Goal: Task Accomplishment & Management: Use online tool/utility

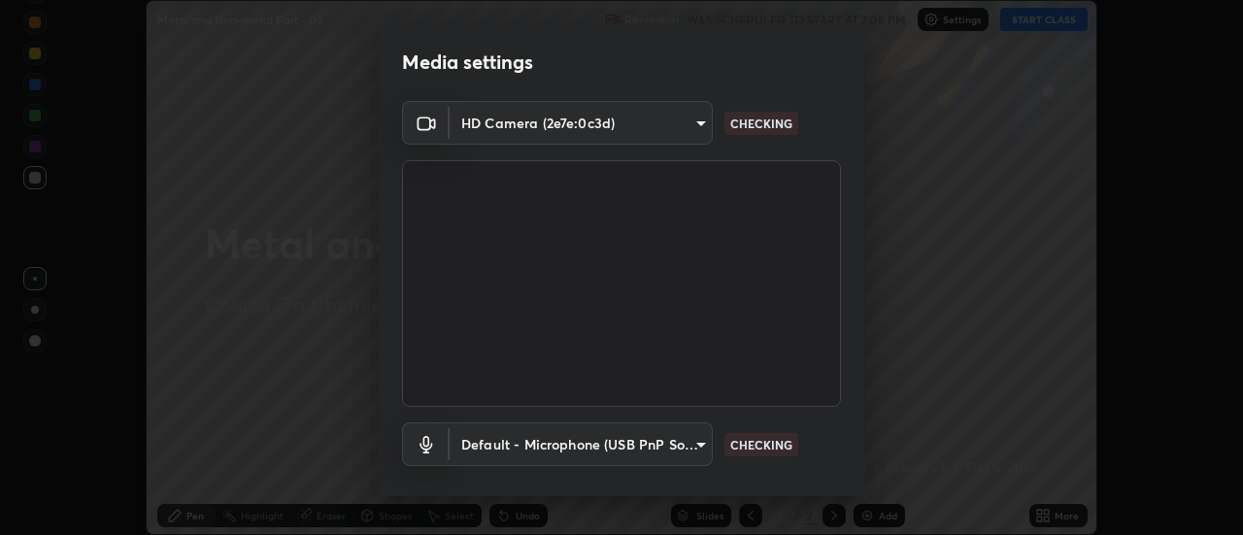
scroll to position [535, 1242]
click at [525, 444] on body "Erase all Metal and Non-metal Part - 05 Recording WAS SCHEDULED TO START AT 7:0…" at bounding box center [621, 267] width 1243 height 535
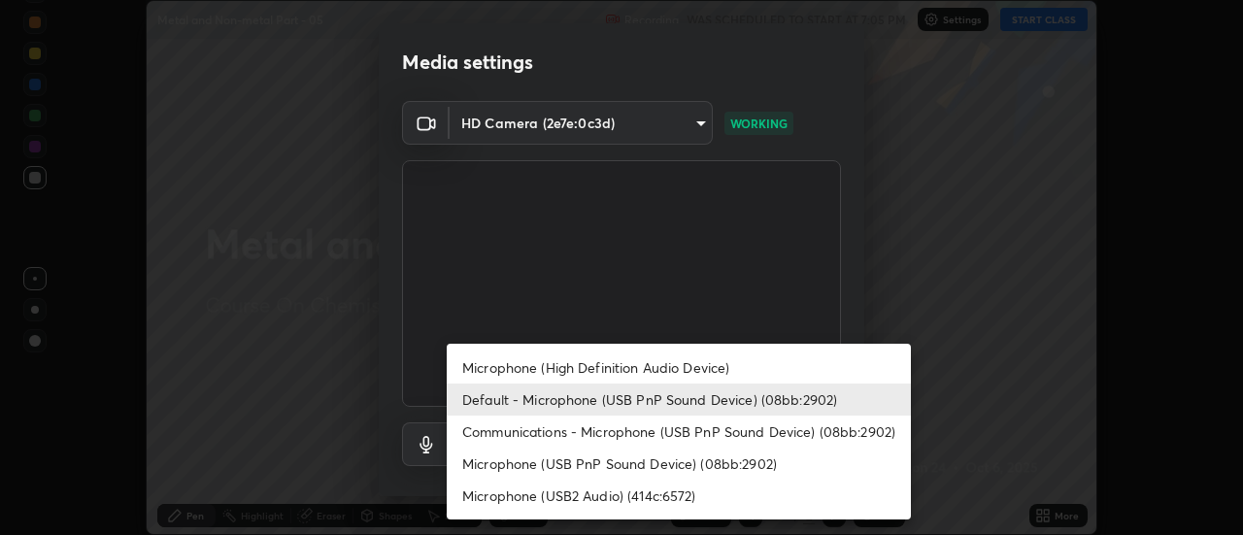
click at [472, 364] on li "Microphone (High Definition Audio Device)" at bounding box center [679, 368] width 464 height 32
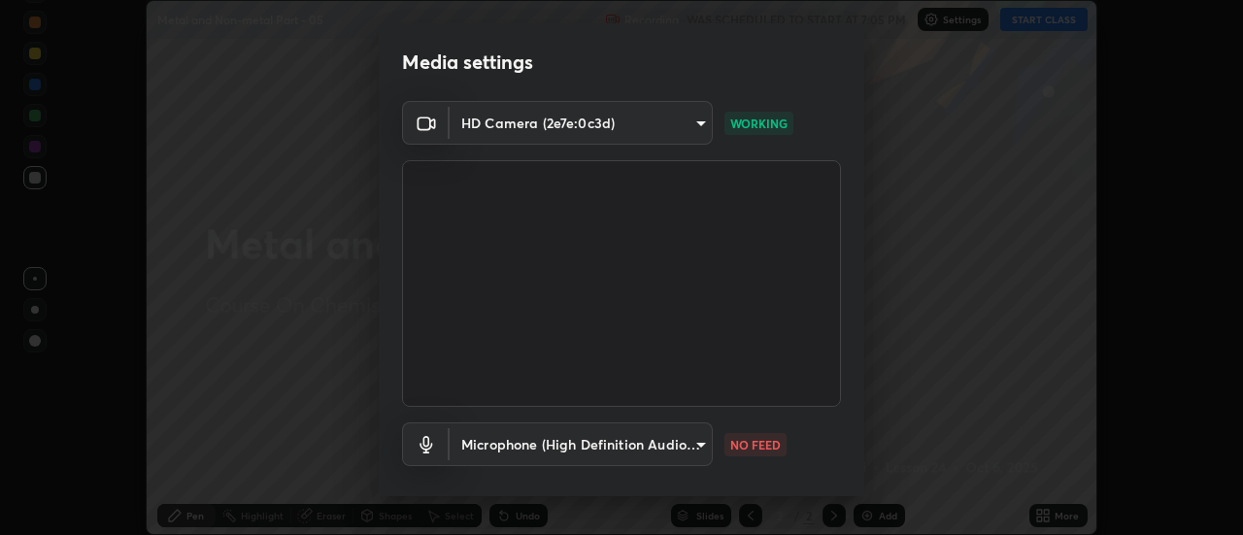
click at [472, 441] on body "Erase all Metal and Non-metal Part - 05 Recording WAS SCHEDULED TO START AT 7:0…" at bounding box center [621, 267] width 1243 height 535
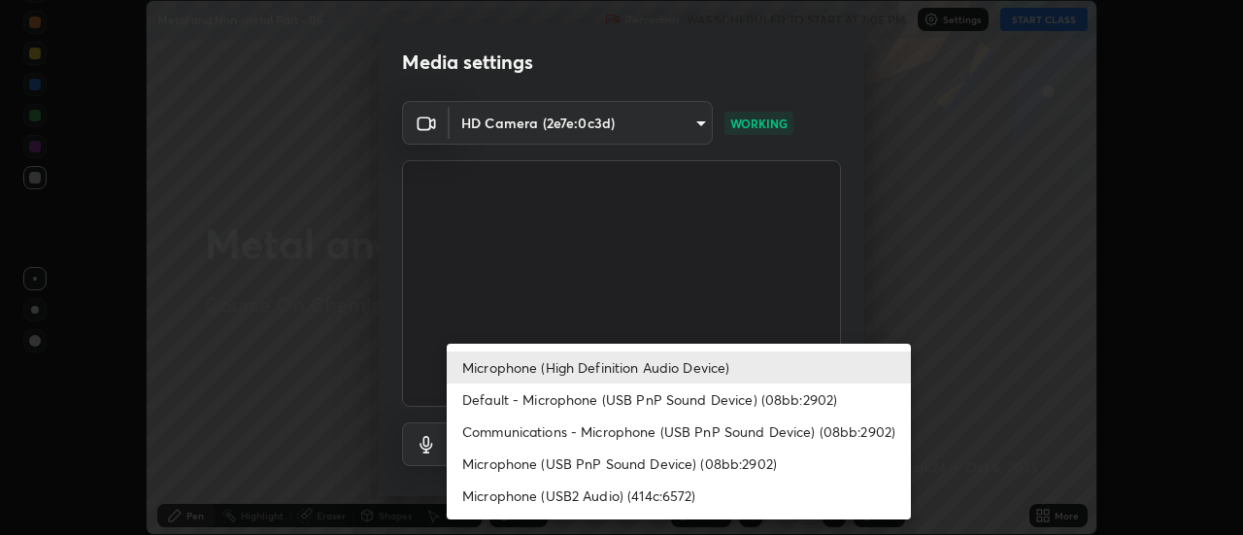
click at [474, 403] on li "Default - Microphone (USB PnP Sound Device) (08bb:2902)" at bounding box center [679, 400] width 464 height 32
type input "default"
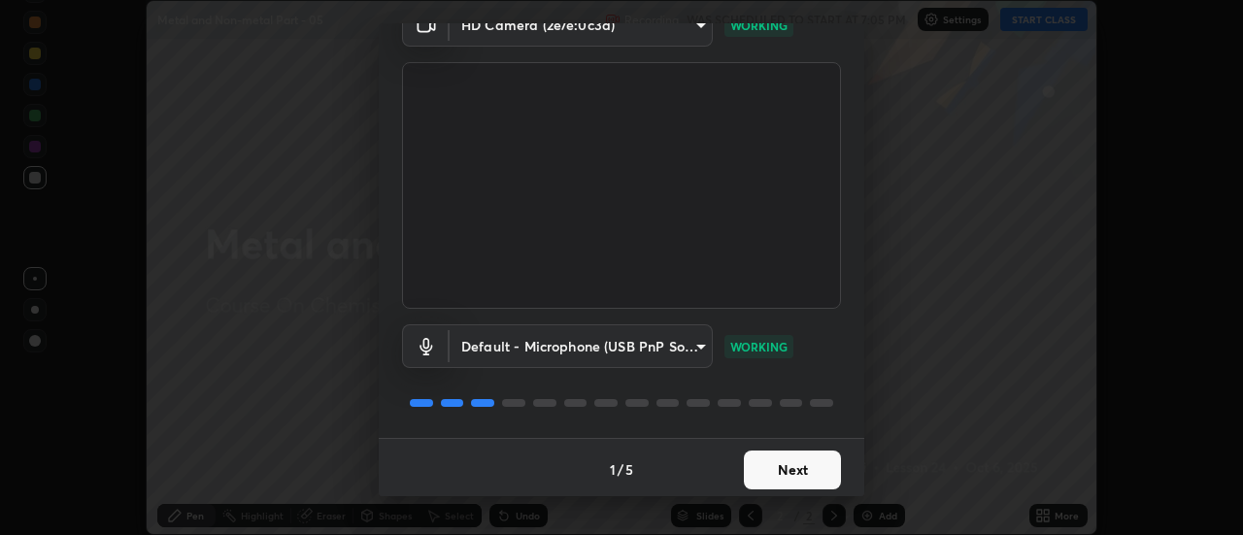
scroll to position [102, 0]
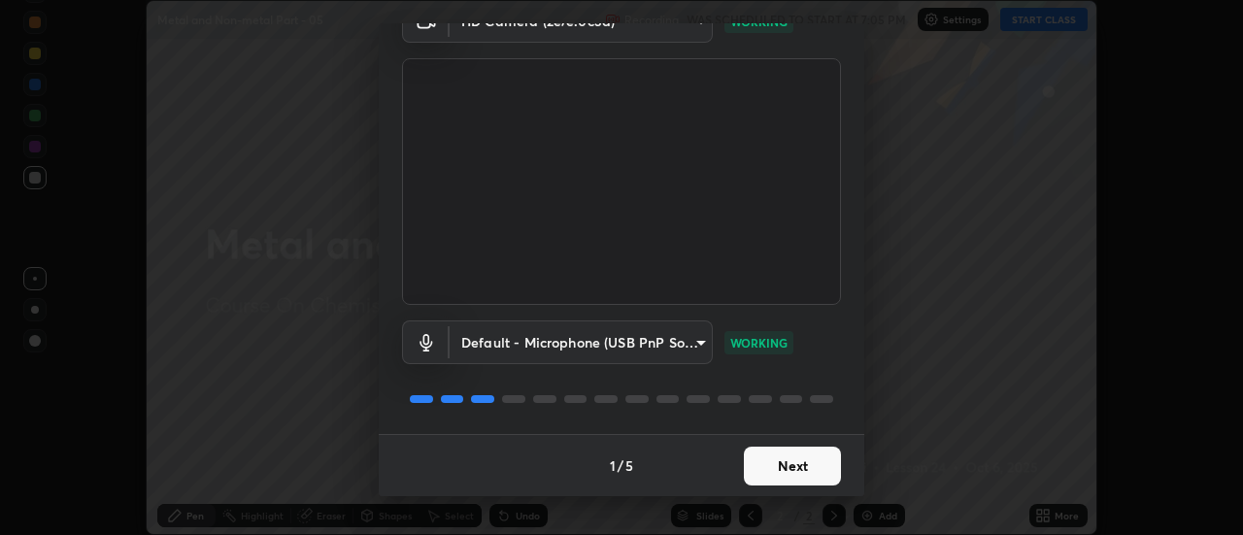
click at [788, 469] on button "Next" at bounding box center [792, 466] width 97 height 39
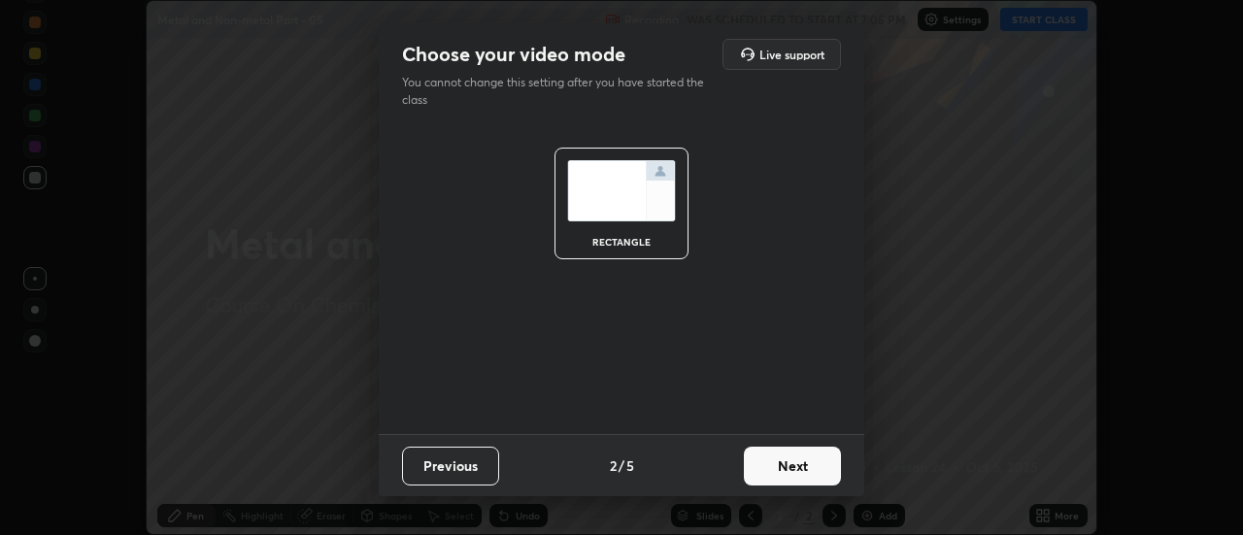
scroll to position [0, 0]
click at [797, 471] on button "Next" at bounding box center [792, 466] width 97 height 39
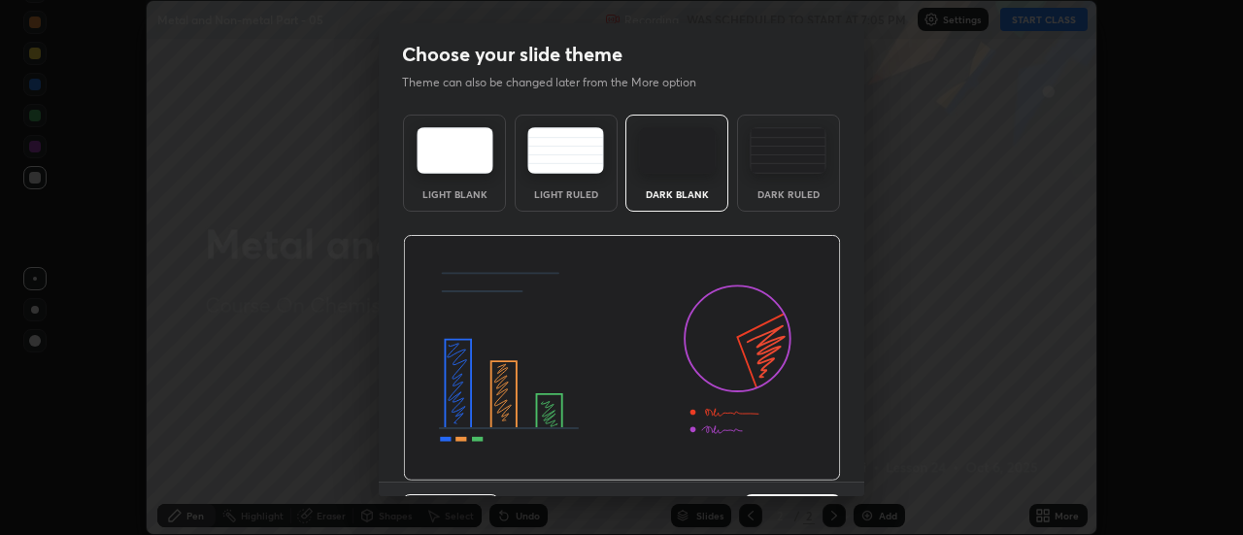
scroll to position [48, 0]
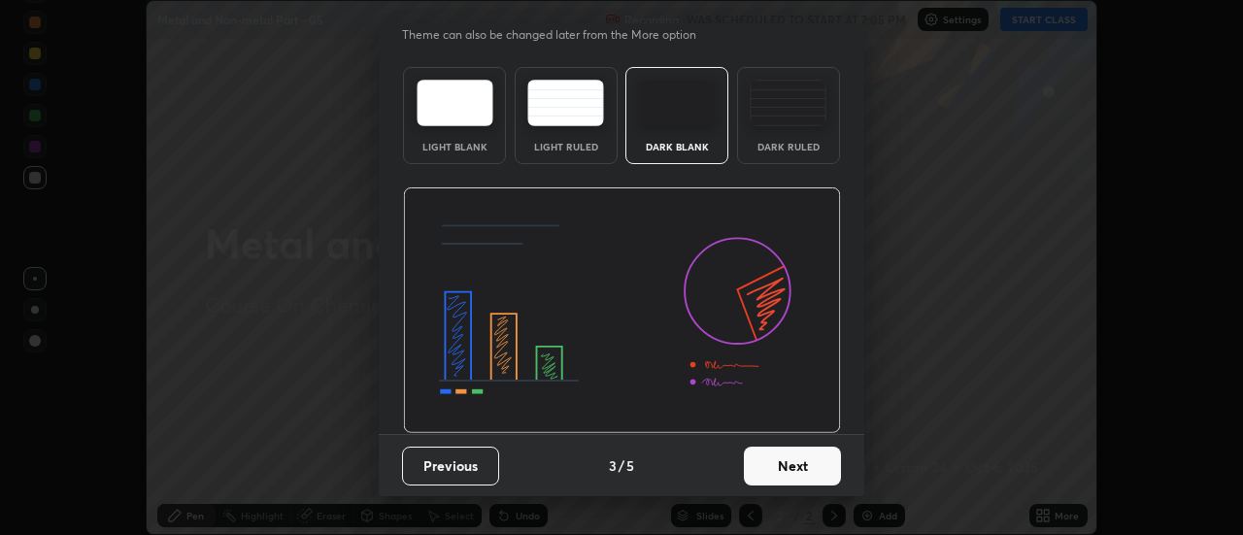
click at [797, 469] on button "Next" at bounding box center [792, 466] width 97 height 39
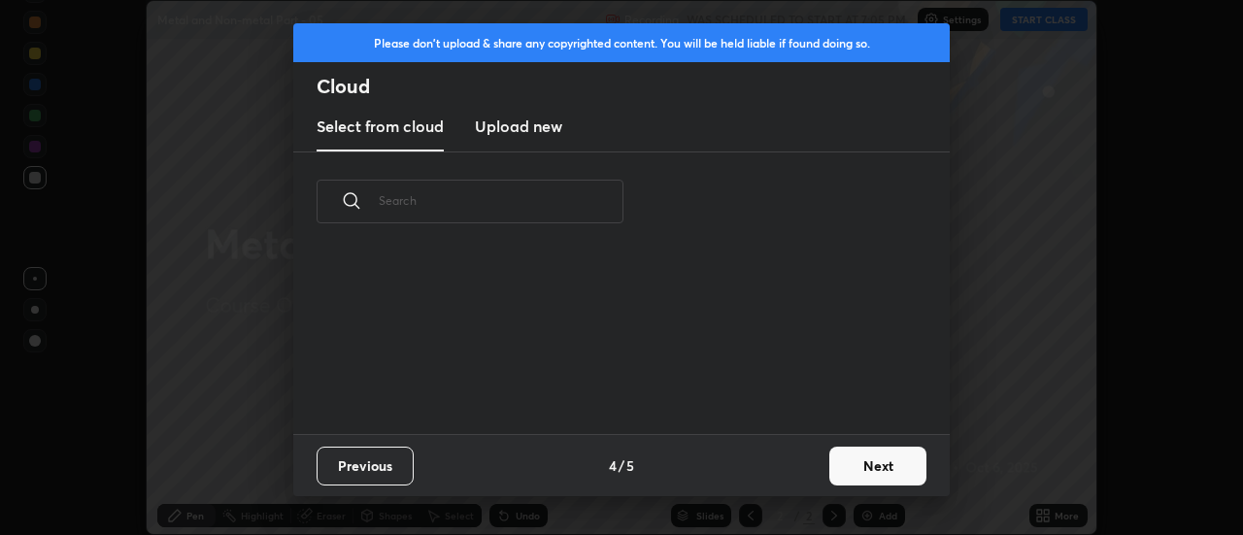
scroll to position [0, 0]
click at [856, 471] on button "Next" at bounding box center [878, 466] width 97 height 39
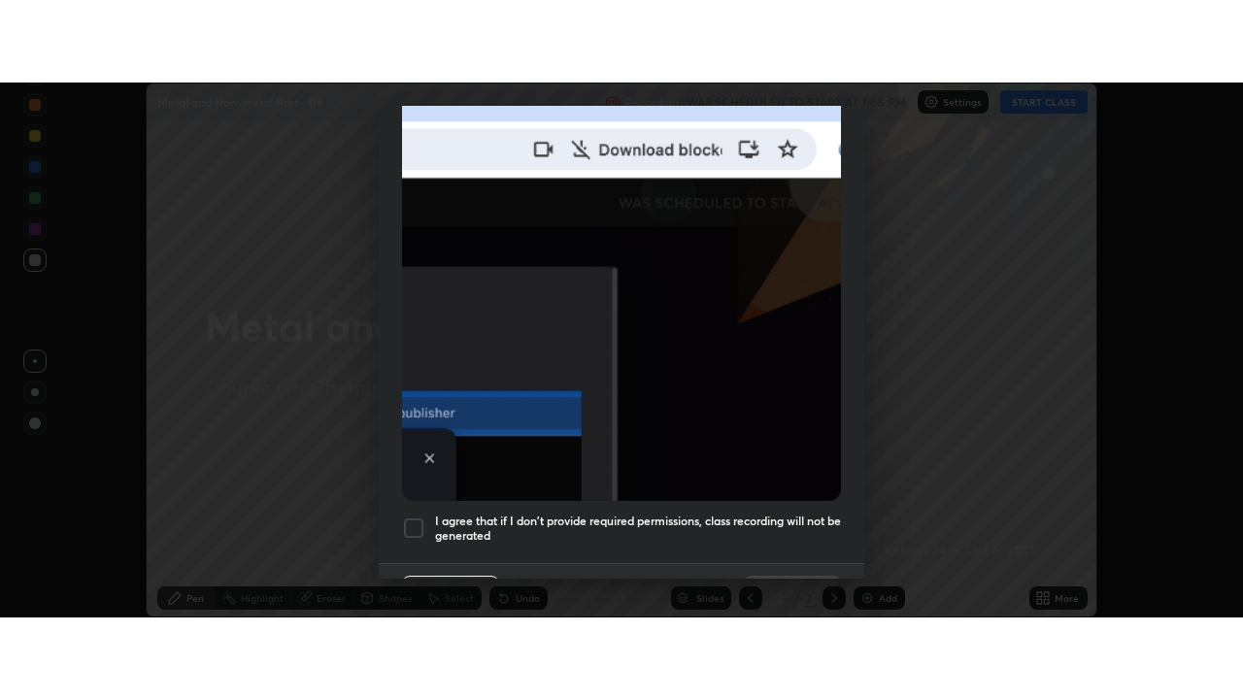
scroll to position [498, 0]
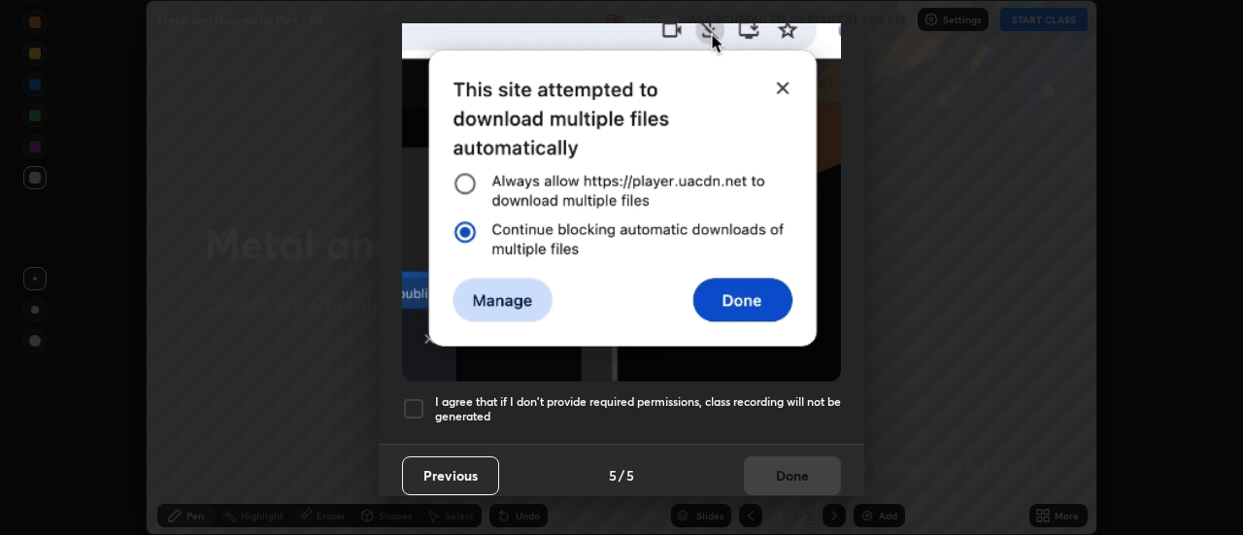
click at [416, 402] on div at bounding box center [413, 408] width 23 height 23
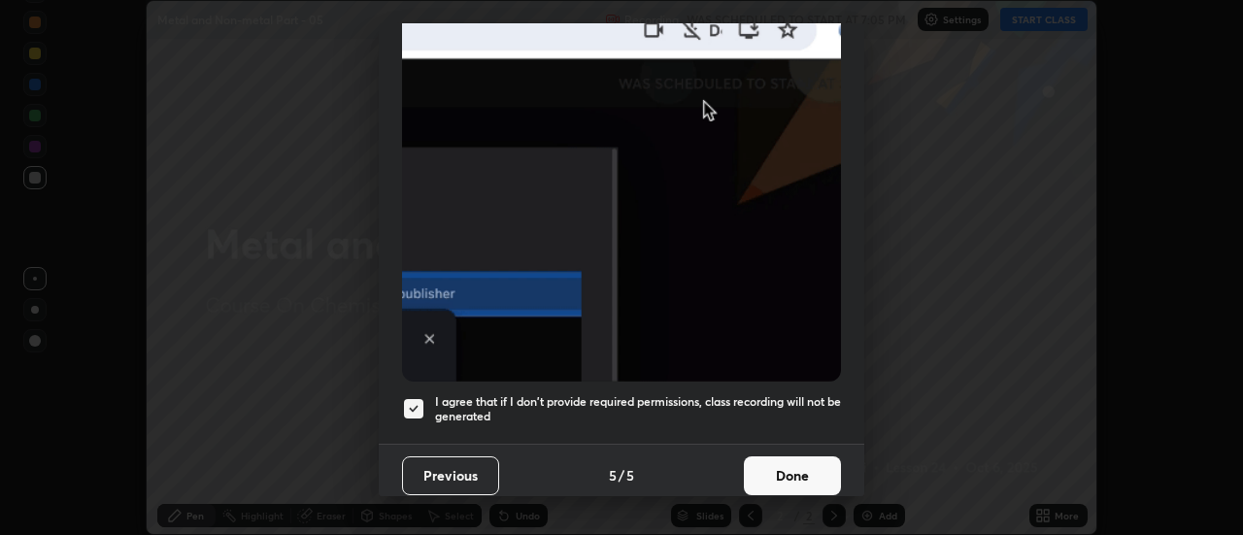
click at [778, 477] on button "Done" at bounding box center [792, 476] width 97 height 39
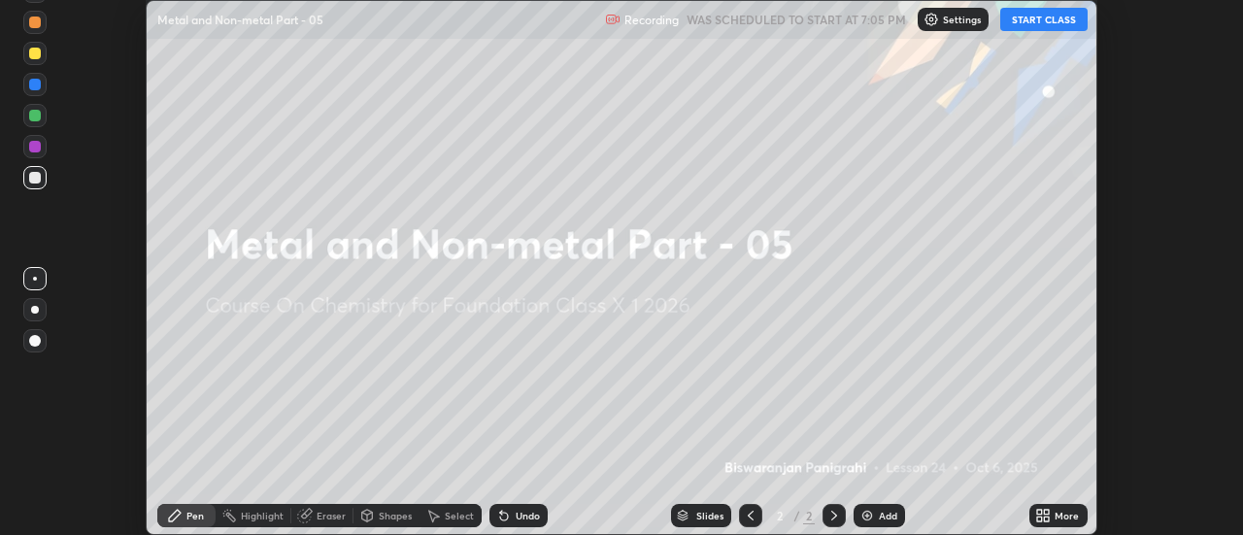
click at [1038, 519] on icon at bounding box center [1039, 519] width 5 height 5
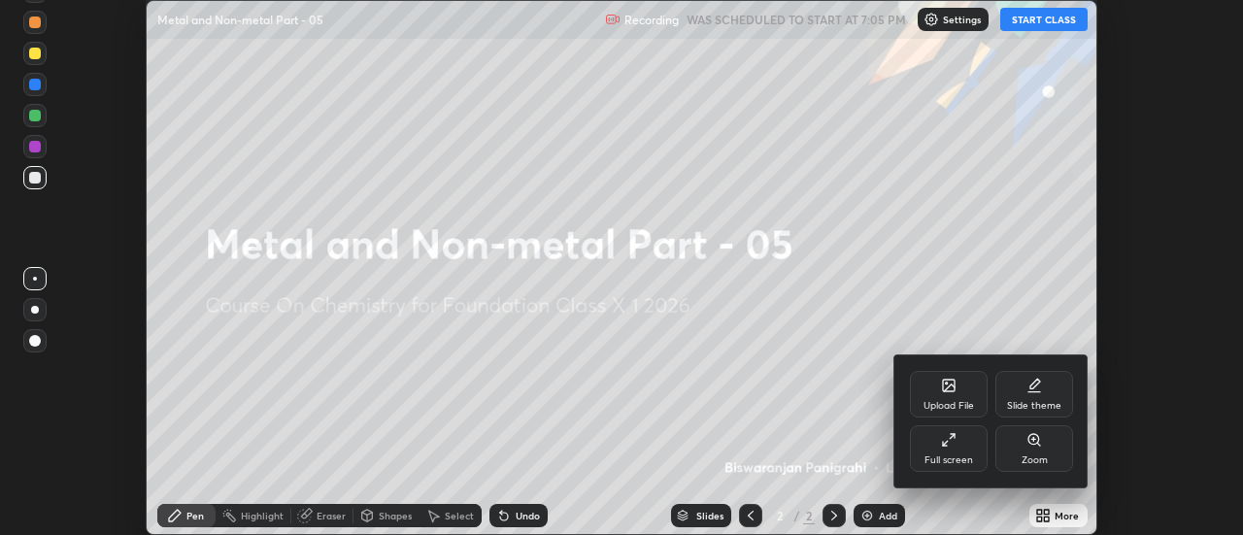
click at [959, 446] on div "Full screen" at bounding box center [949, 448] width 78 height 47
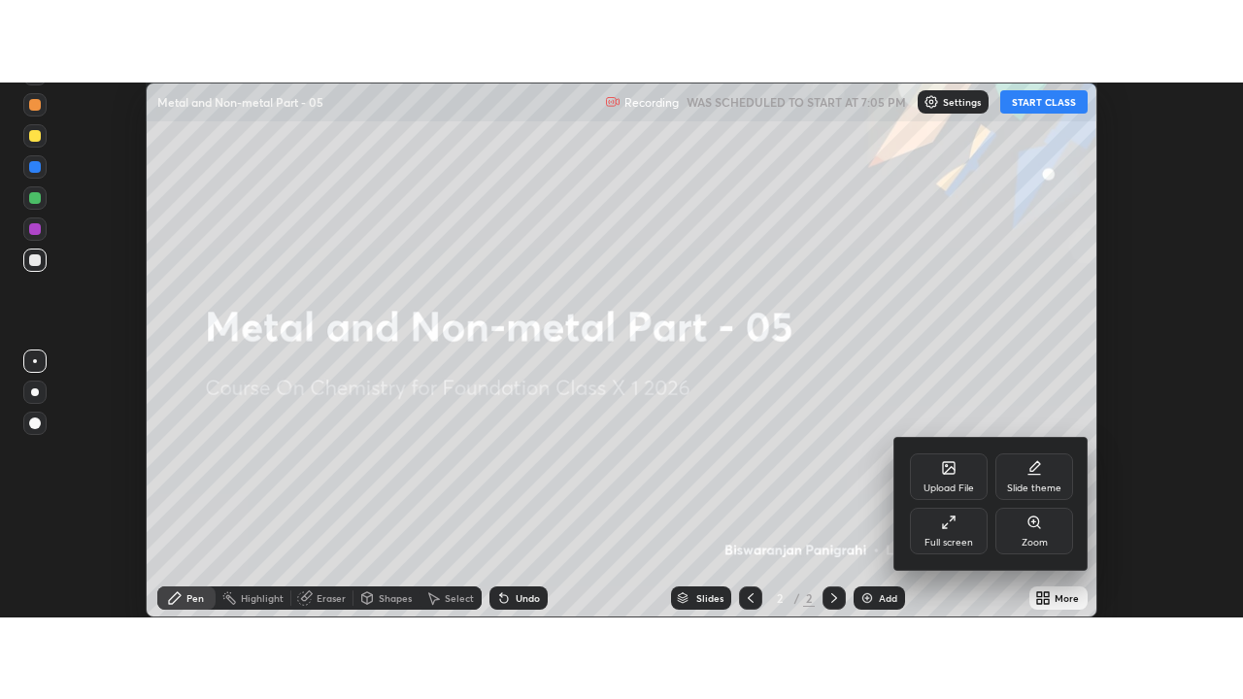
scroll to position [699, 1243]
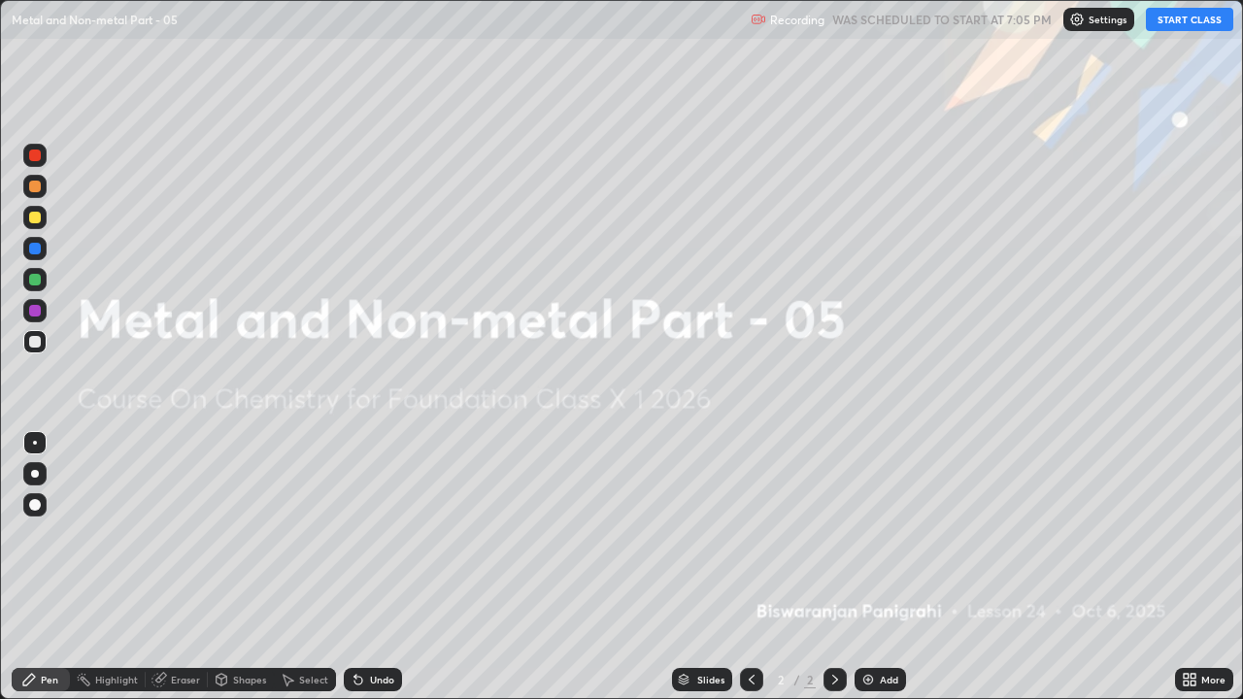
click at [884, 534] on div "Add" at bounding box center [889, 680] width 18 height 10
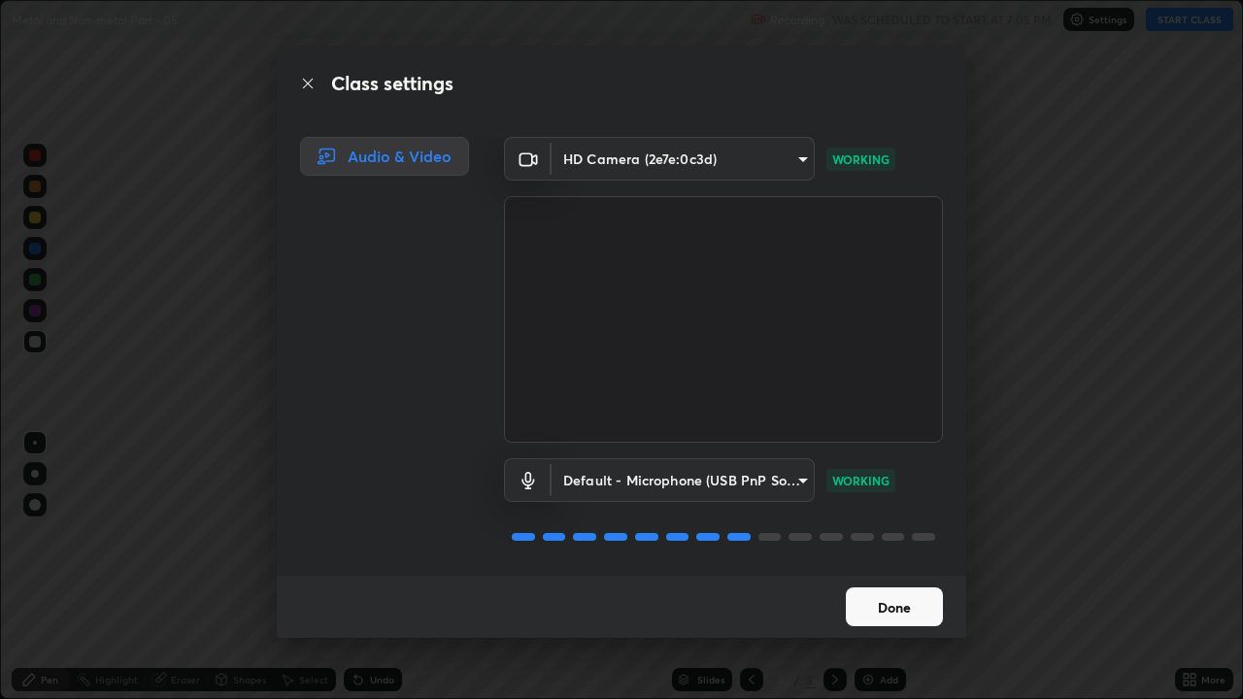
click at [878, 534] on button "Done" at bounding box center [894, 607] width 97 height 39
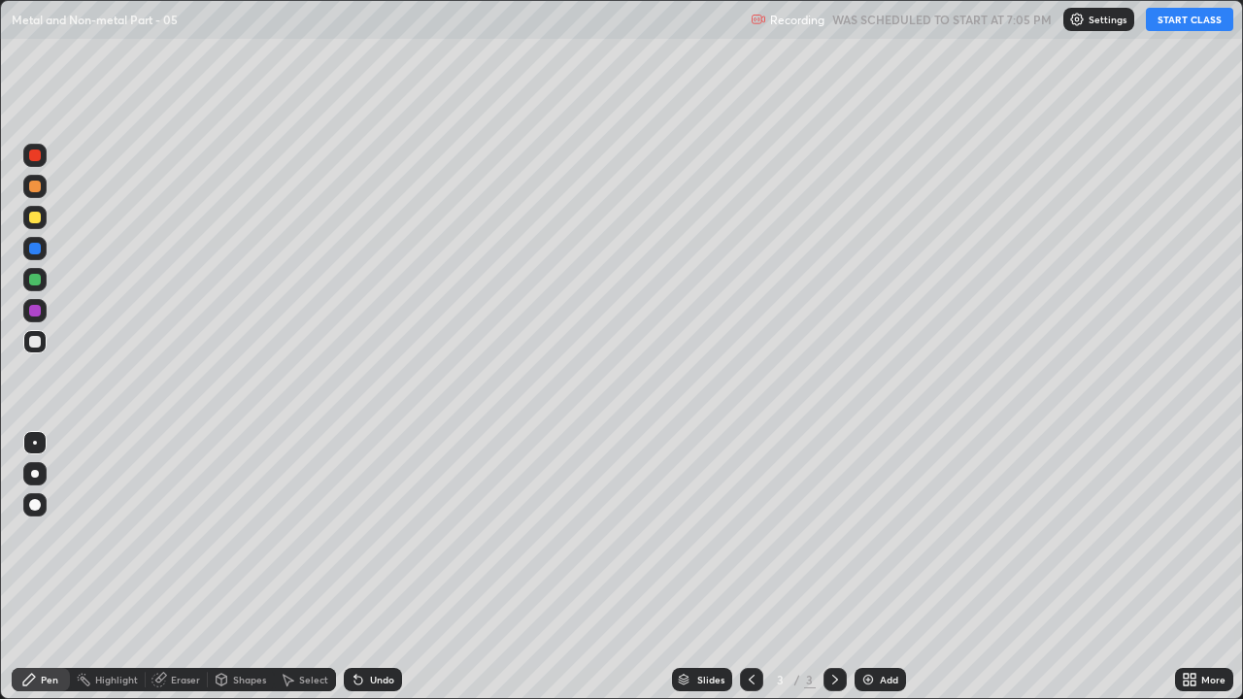
click at [1179, 22] on button "START CLASS" at bounding box center [1189, 19] width 87 height 23
click at [37, 471] on div at bounding box center [35, 474] width 8 height 8
click at [40, 221] on div at bounding box center [35, 218] width 12 height 12
click at [42, 283] on div at bounding box center [34, 279] width 23 height 23
click at [171, 534] on div "Eraser" at bounding box center [185, 680] width 29 height 10
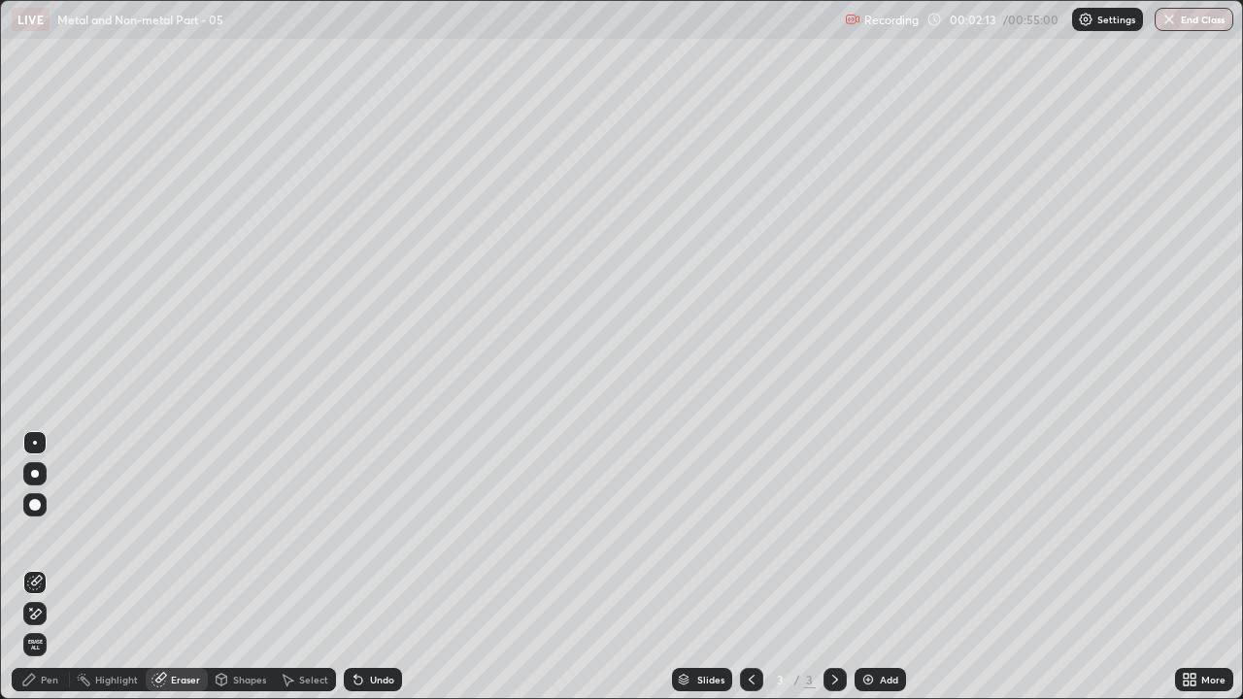
click at [59, 534] on div "Pen" at bounding box center [41, 679] width 58 height 23
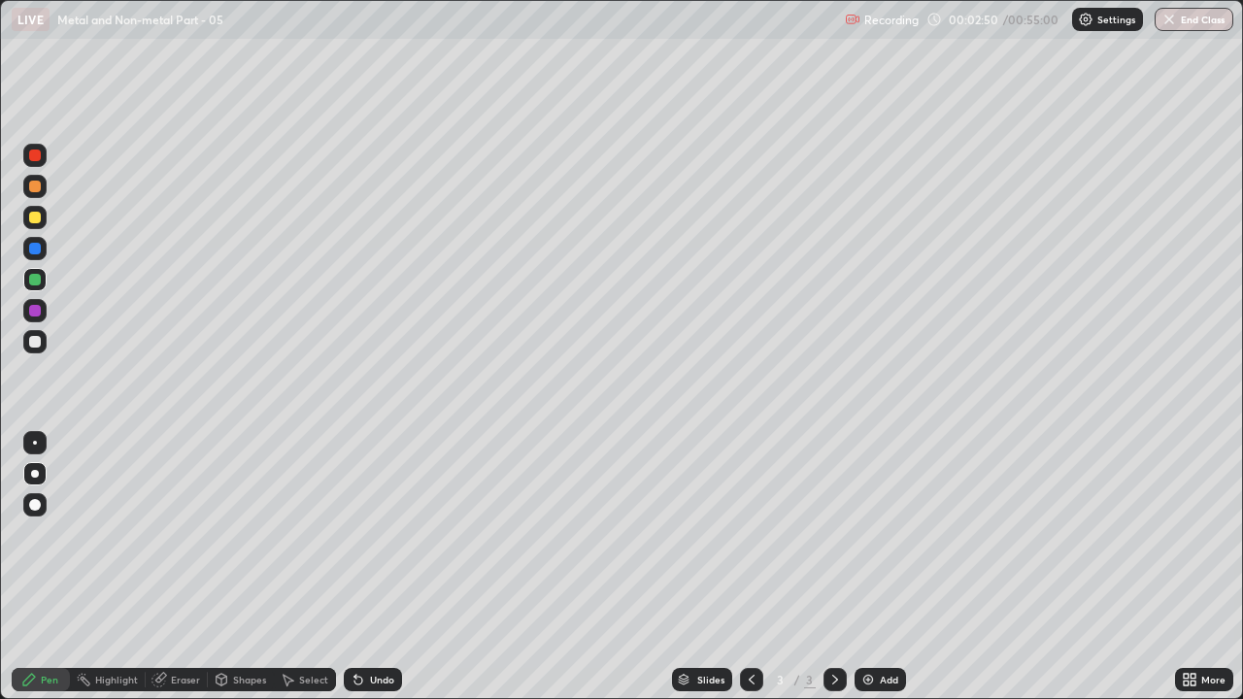
click at [44, 352] on div at bounding box center [34, 341] width 23 height 31
click at [377, 534] on div "Undo" at bounding box center [382, 680] width 24 height 10
click at [375, 534] on div "Undo" at bounding box center [382, 680] width 24 height 10
click at [37, 284] on div at bounding box center [35, 280] width 12 height 12
click at [391, 534] on div "Undo" at bounding box center [382, 680] width 24 height 10
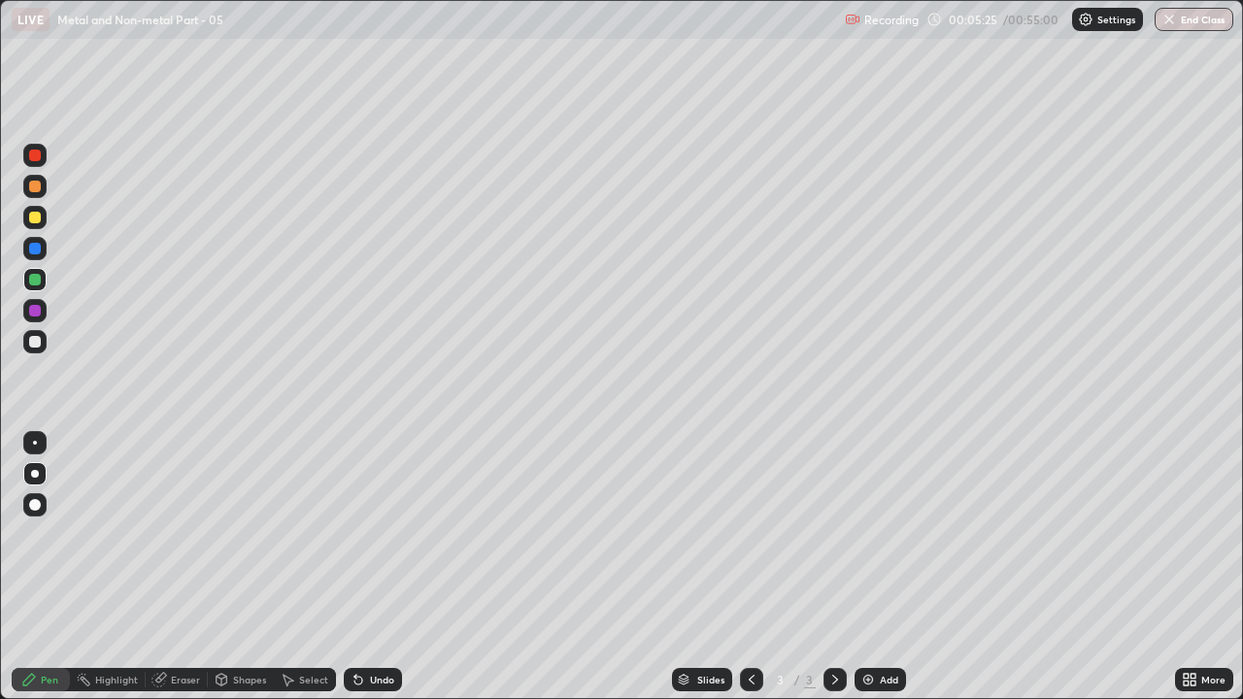
click at [391, 534] on div "Undo" at bounding box center [382, 680] width 24 height 10
click at [385, 534] on div "Undo" at bounding box center [382, 680] width 24 height 10
click at [391, 534] on div "Undo" at bounding box center [382, 680] width 24 height 10
click at [389, 534] on div "Undo" at bounding box center [382, 680] width 24 height 10
click at [387, 534] on div "Undo" at bounding box center [382, 680] width 24 height 10
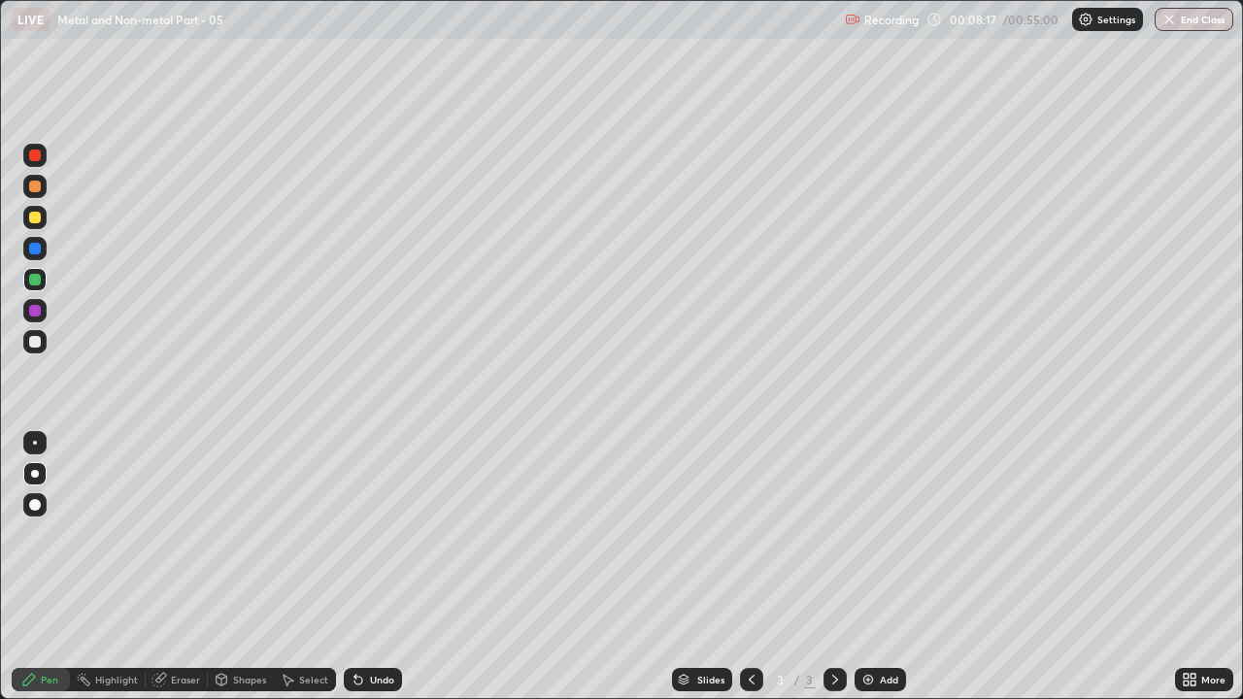
click at [389, 534] on div "Undo" at bounding box center [382, 680] width 24 height 10
click at [867, 534] on img at bounding box center [869, 680] width 16 height 16
click at [42, 340] on div at bounding box center [34, 341] width 23 height 23
click at [382, 534] on div "Undo" at bounding box center [382, 680] width 24 height 10
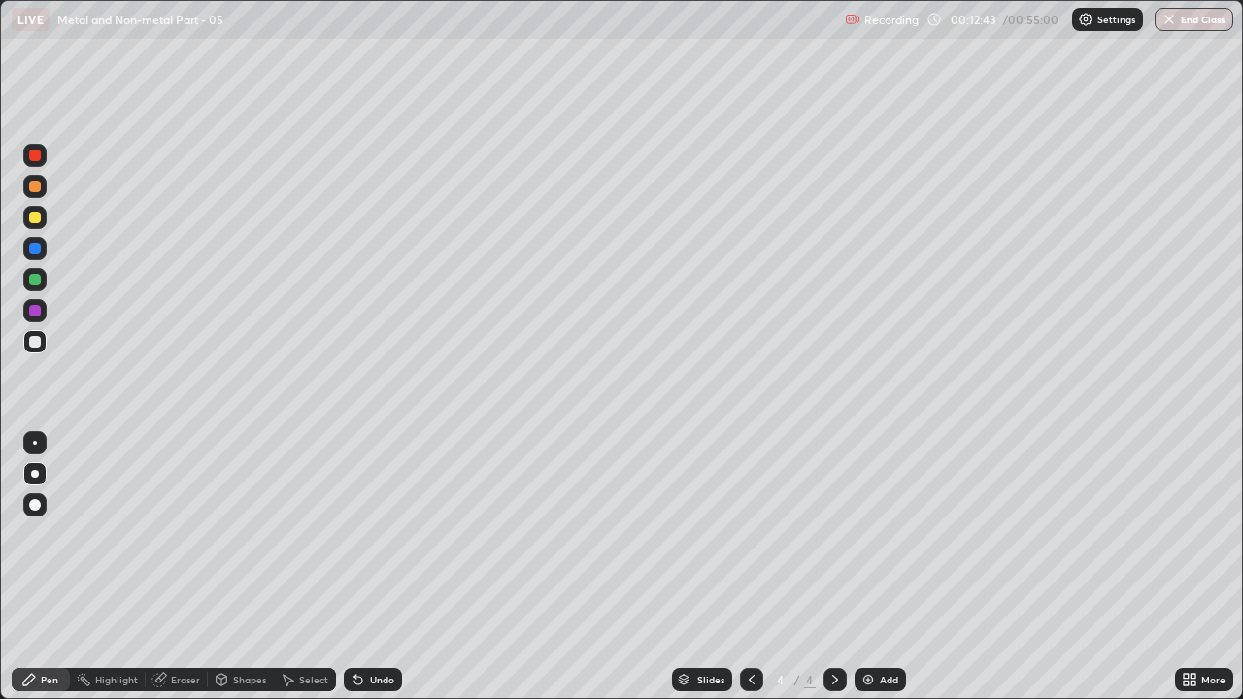
click at [36, 222] on div at bounding box center [35, 218] width 12 height 12
click at [39, 342] on div at bounding box center [35, 342] width 12 height 12
click at [371, 534] on div "Undo" at bounding box center [382, 680] width 24 height 10
click at [370, 534] on div "Undo" at bounding box center [382, 680] width 24 height 10
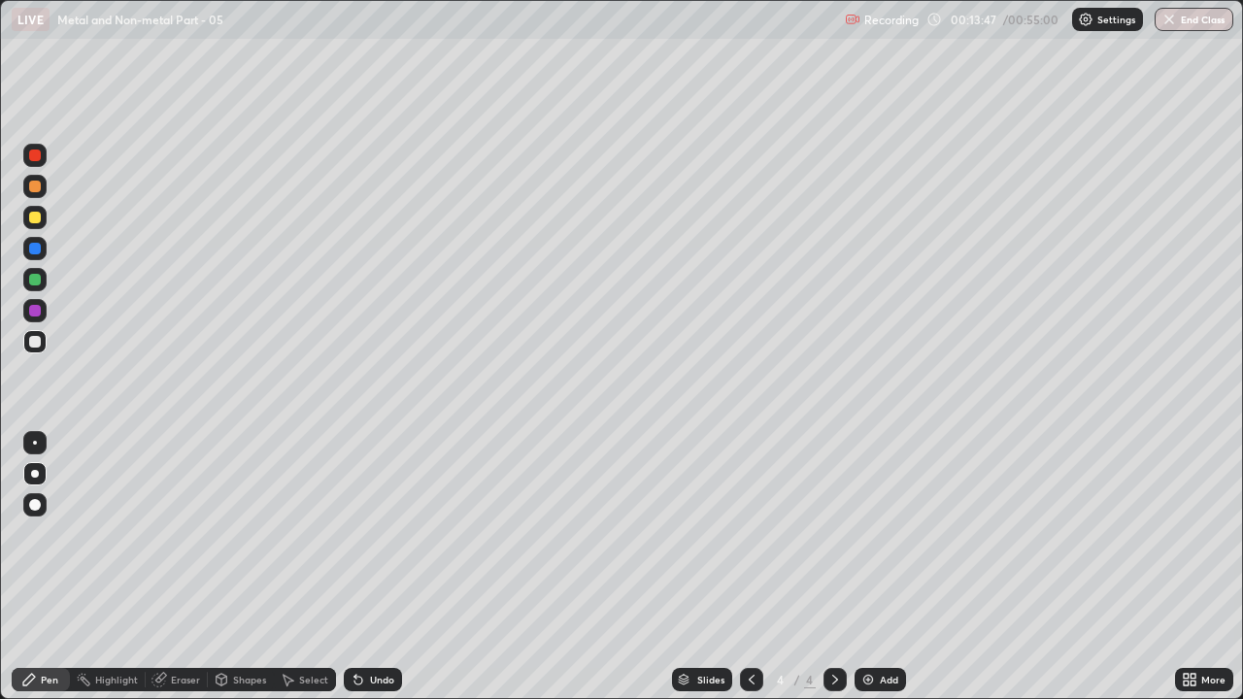
click at [370, 534] on div "Undo" at bounding box center [382, 680] width 24 height 10
click at [364, 534] on div "Undo" at bounding box center [373, 679] width 58 height 23
click at [370, 534] on div "Undo" at bounding box center [382, 680] width 24 height 10
click at [42, 225] on div at bounding box center [34, 217] width 23 height 23
click at [374, 534] on div "Undo" at bounding box center [382, 680] width 24 height 10
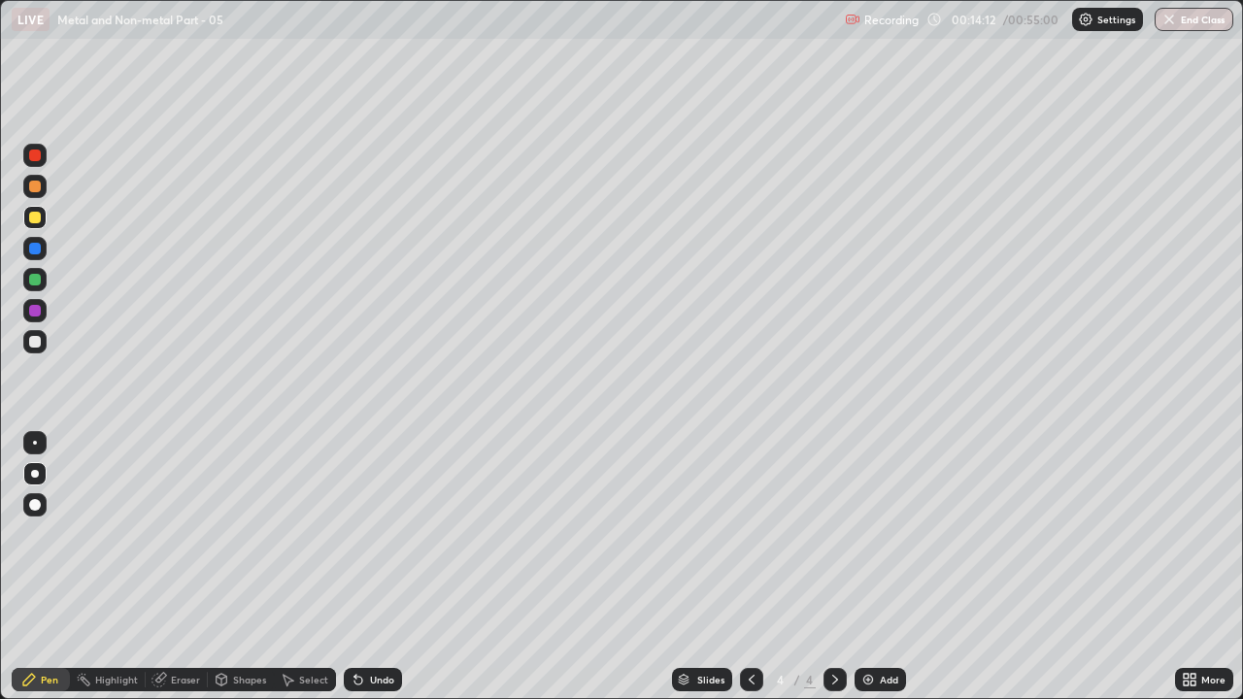
click at [370, 534] on div "Undo" at bounding box center [382, 680] width 24 height 10
click at [371, 534] on div "Undo" at bounding box center [382, 680] width 24 height 10
click at [372, 534] on div "Undo" at bounding box center [382, 680] width 24 height 10
click at [371, 534] on div "Undo" at bounding box center [382, 680] width 24 height 10
click at [376, 534] on div "Undo" at bounding box center [373, 679] width 58 height 23
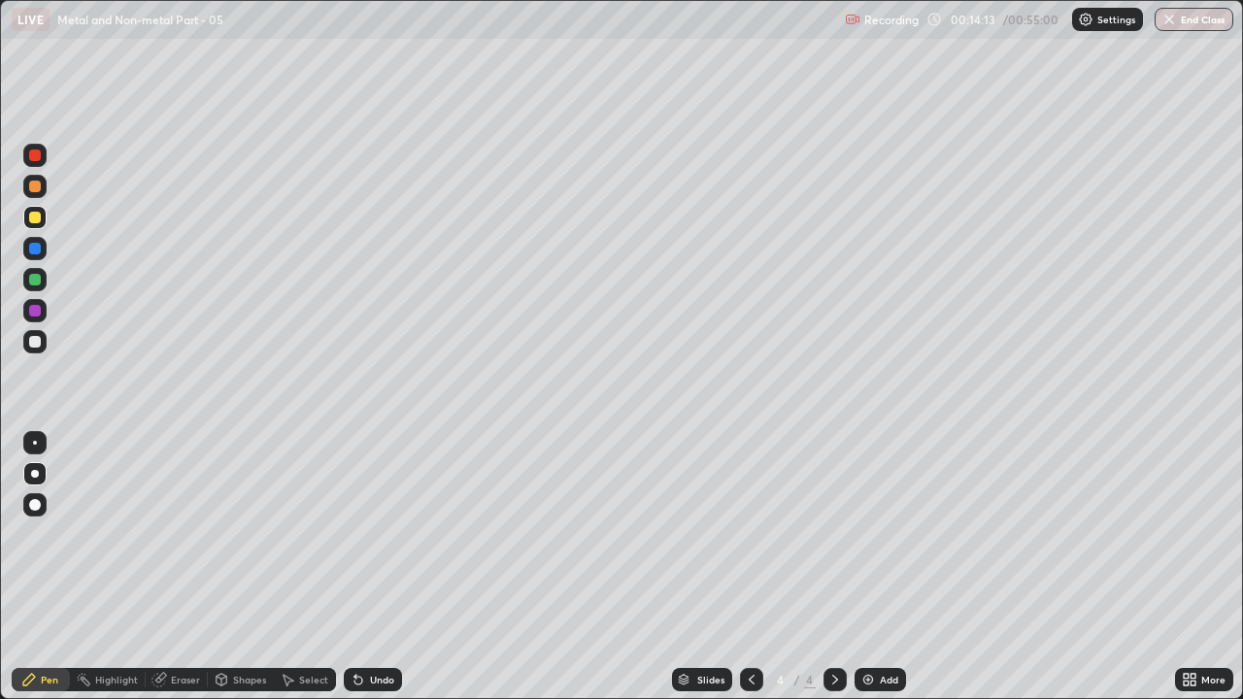
click at [374, 534] on div "Undo" at bounding box center [382, 680] width 24 height 10
click at [376, 534] on div "Undo" at bounding box center [382, 680] width 24 height 10
click at [38, 345] on div at bounding box center [35, 342] width 12 height 12
click at [365, 534] on div "Undo" at bounding box center [373, 679] width 58 height 23
click at [361, 534] on icon at bounding box center [359, 680] width 16 height 16
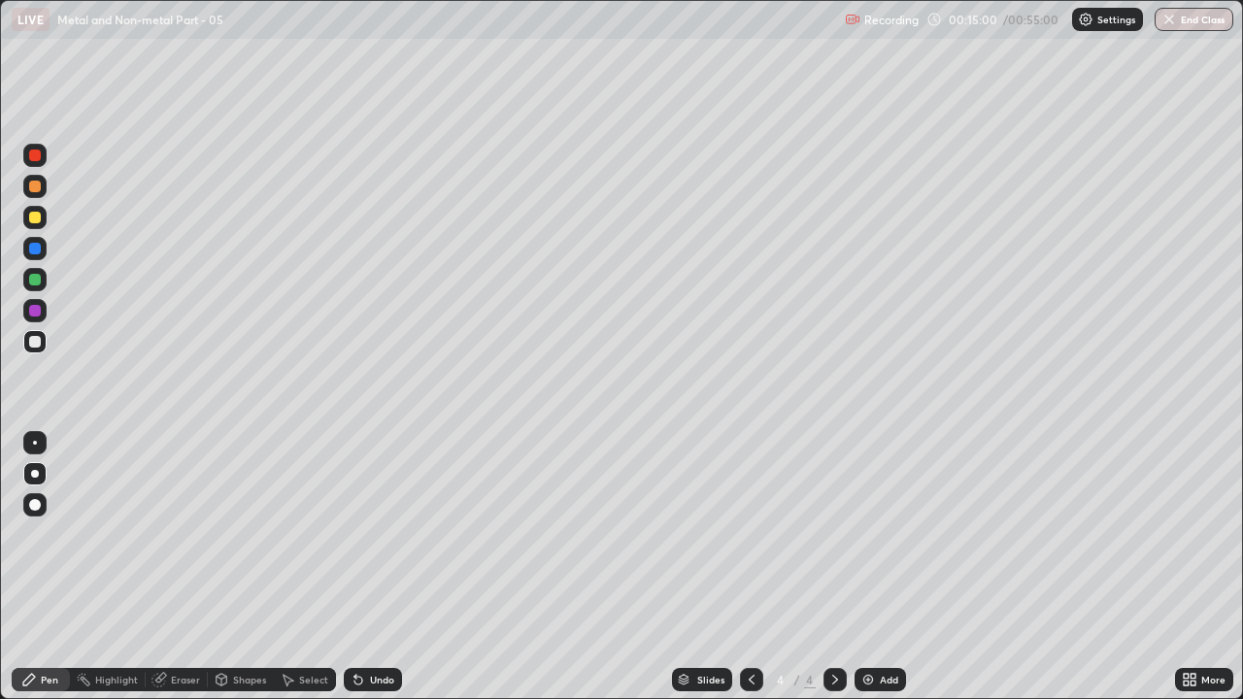
click at [361, 534] on icon at bounding box center [359, 680] width 16 height 16
click at [34, 187] on div at bounding box center [35, 187] width 12 height 12
click at [741, 534] on div at bounding box center [751, 680] width 23 height 39
click at [833, 534] on icon at bounding box center [836, 680] width 16 height 16
click at [372, 534] on div "Undo" at bounding box center [382, 680] width 24 height 10
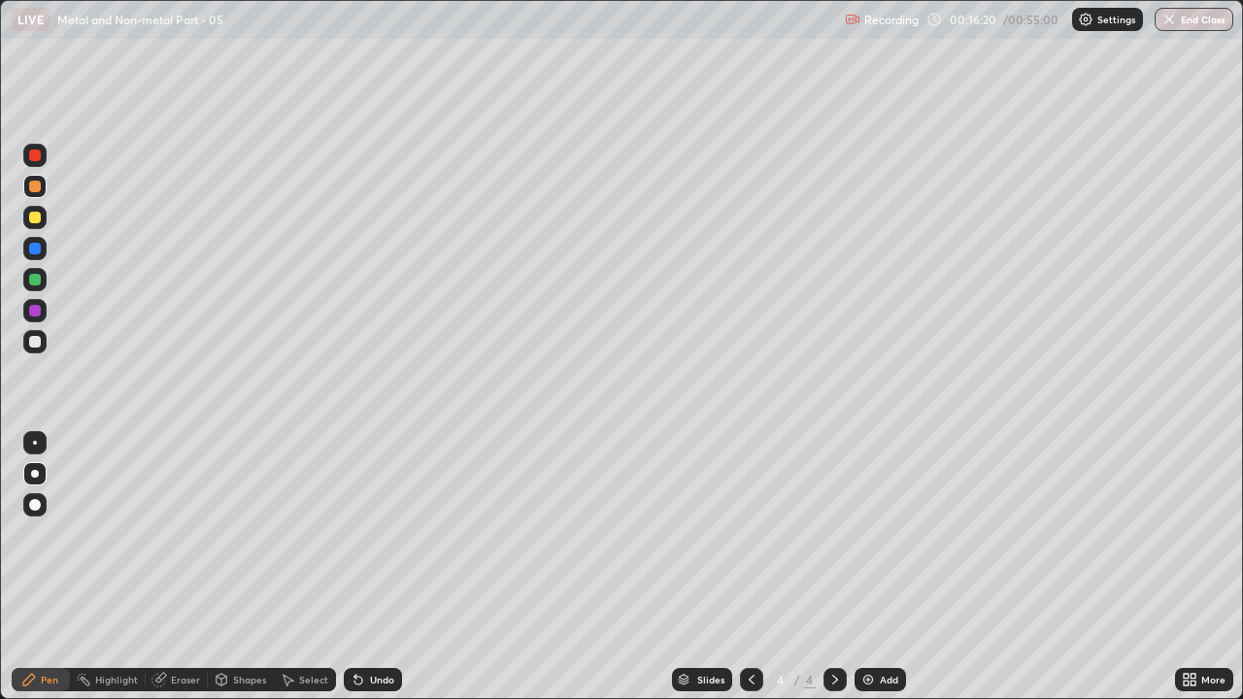
click at [33, 343] on div at bounding box center [35, 342] width 12 height 12
click at [42, 219] on div at bounding box center [34, 217] width 23 height 23
click at [188, 534] on div "Eraser" at bounding box center [185, 680] width 29 height 10
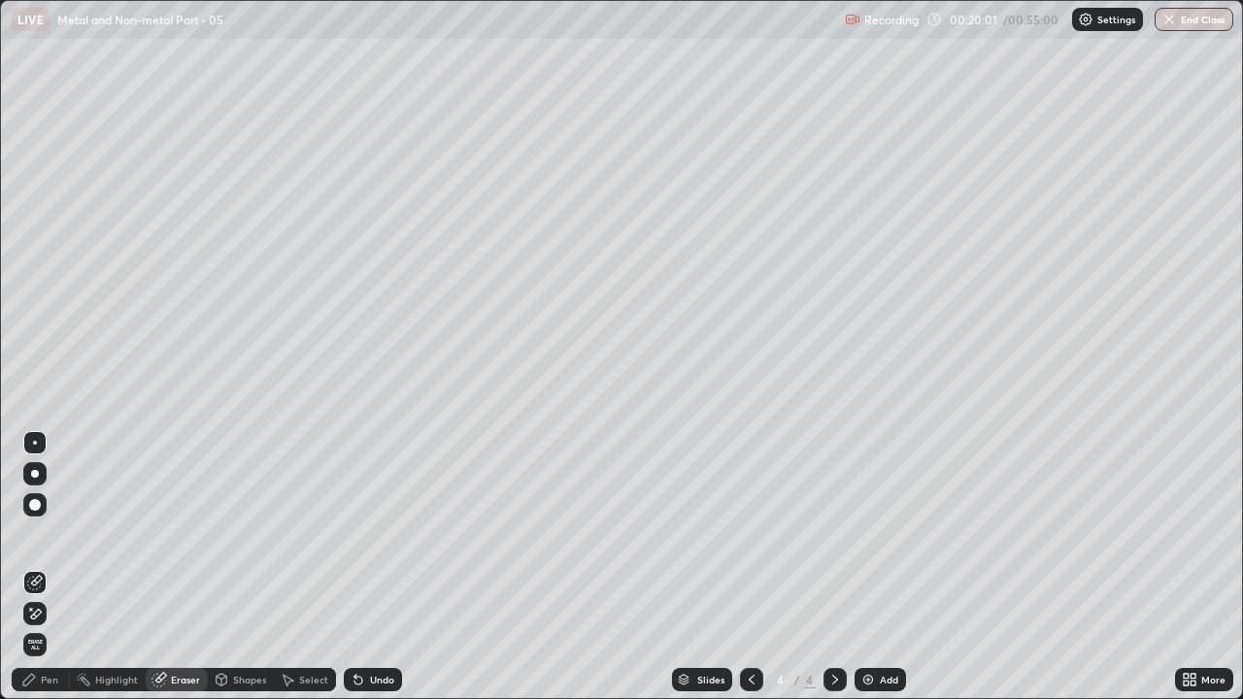
click at [54, 534] on div "Pen" at bounding box center [49, 680] width 17 height 10
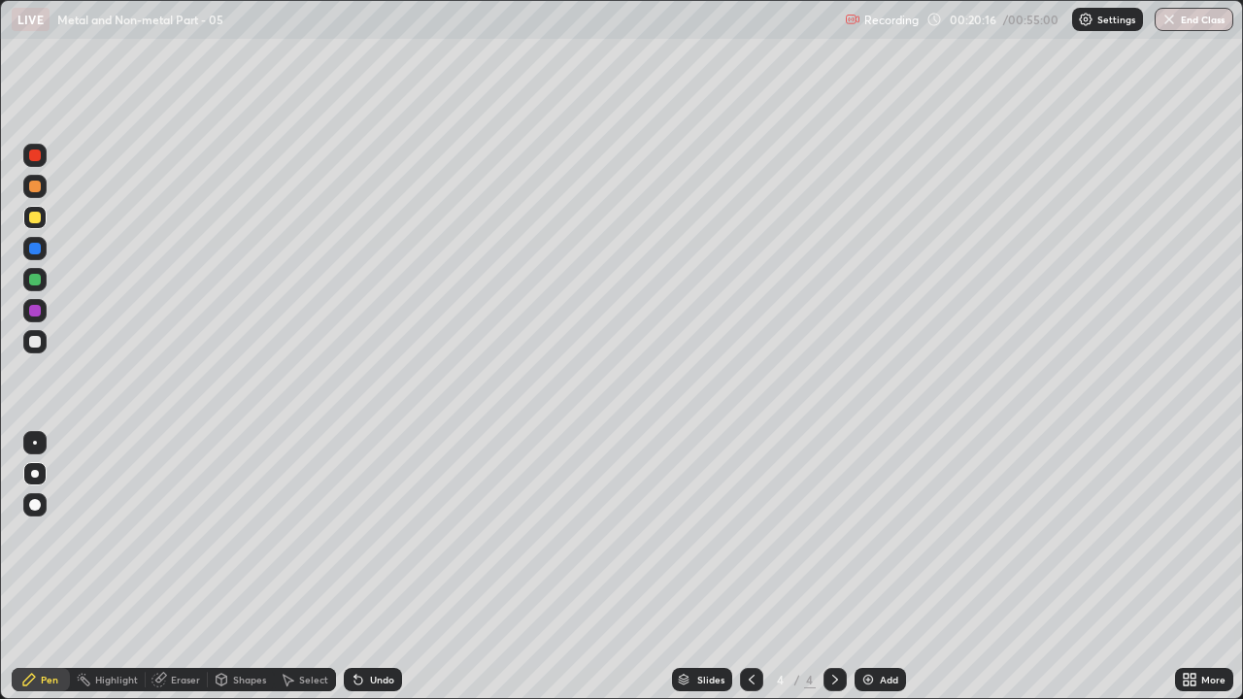
click at [377, 534] on div "Undo" at bounding box center [373, 679] width 58 height 23
click at [187, 534] on div "Eraser" at bounding box center [185, 680] width 29 height 10
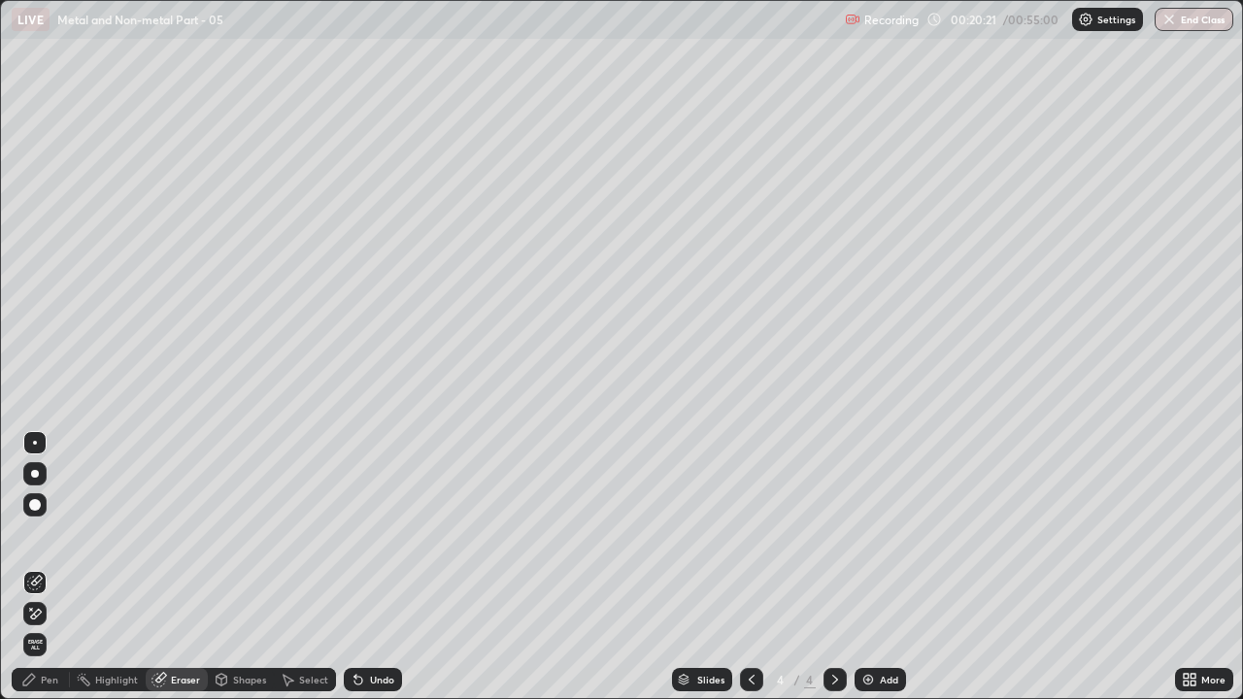
click at [51, 534] on div "Pen" at bounding box center [49, 680] width 17 height 10
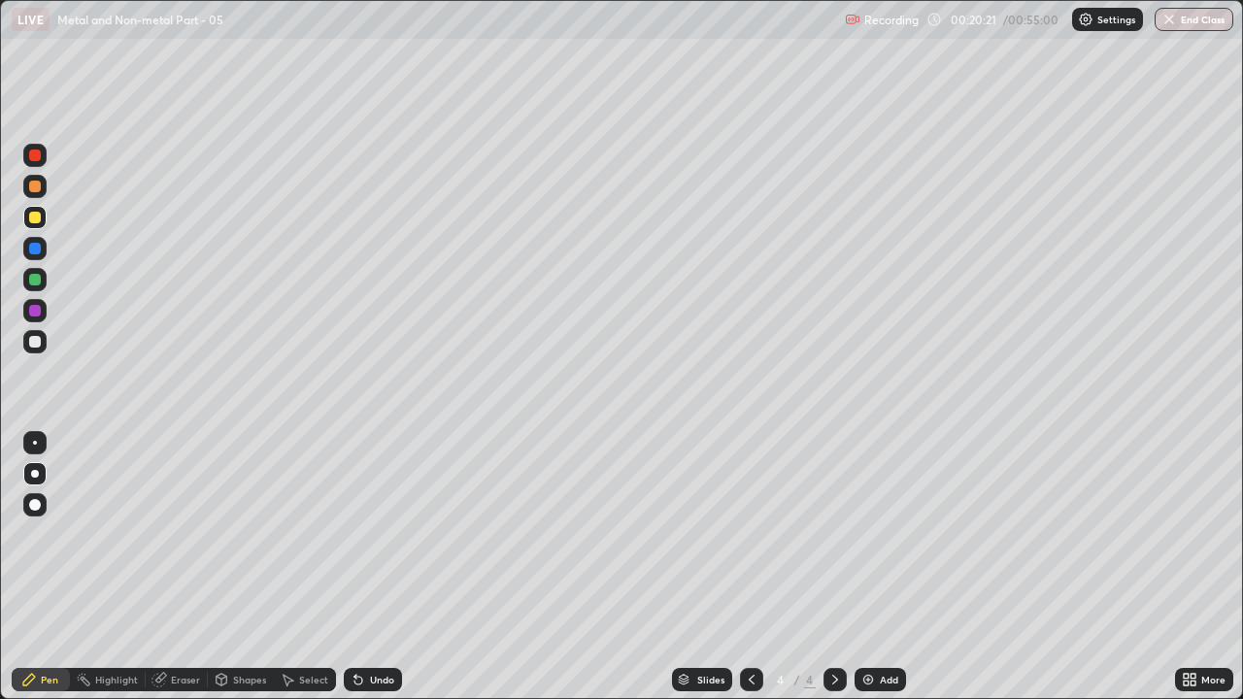
click at [43, 307] on div at bounding box center [34, 310] width 23 height 23
click at [36, 342] on div at bounding box center [35, 342] width 12 height 12
click at [384, 534] on div "Undo" at bounding box center [382, 680] width 24 height 10
click at [370, 534] on div "Undo" at bounding box center [382, 680] width 24 height 10
click at [865, 534] on img at bounding box center [869, 680] width 16 height 16
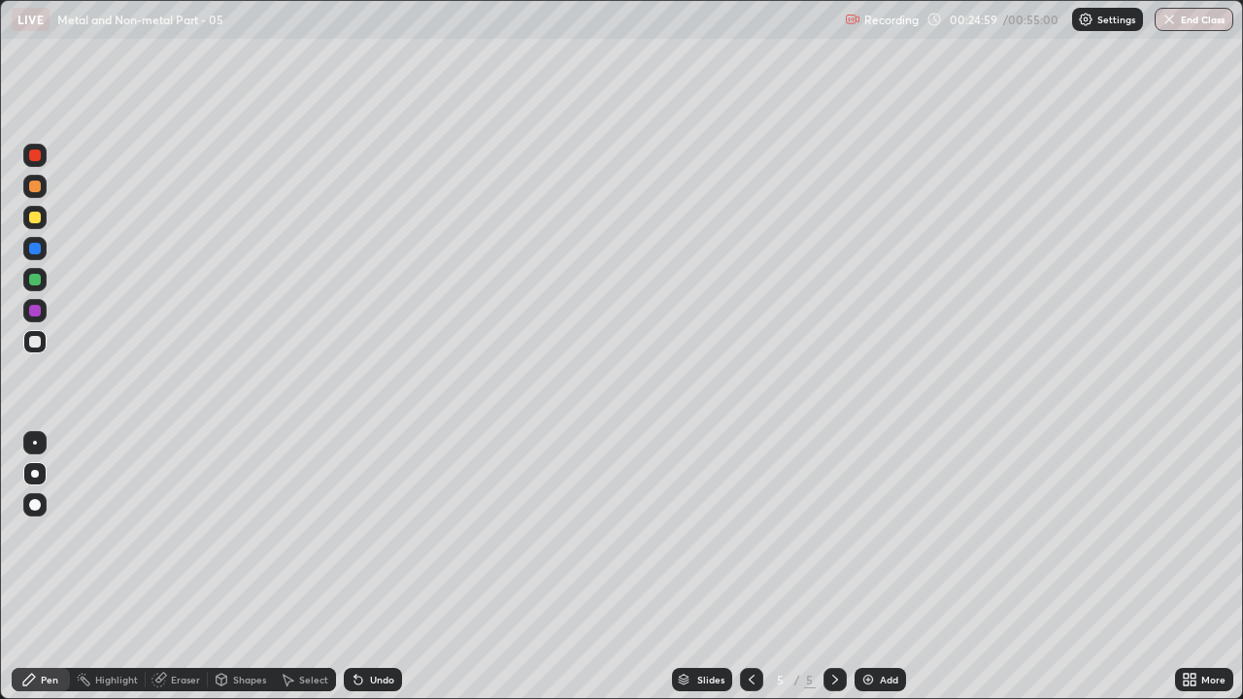
click at [371, 534] on div "Undo" at bounding box center [373, 679] width 58 height 23
click at [747, 534] on icon at bounding box center [752, 680] width 16 height 16
click at [833, 534] on icon at bounding box center [836, 680] width 16 height 16
click at [361, 534] on icon at bounding box center [359, 680] width 16 height 16
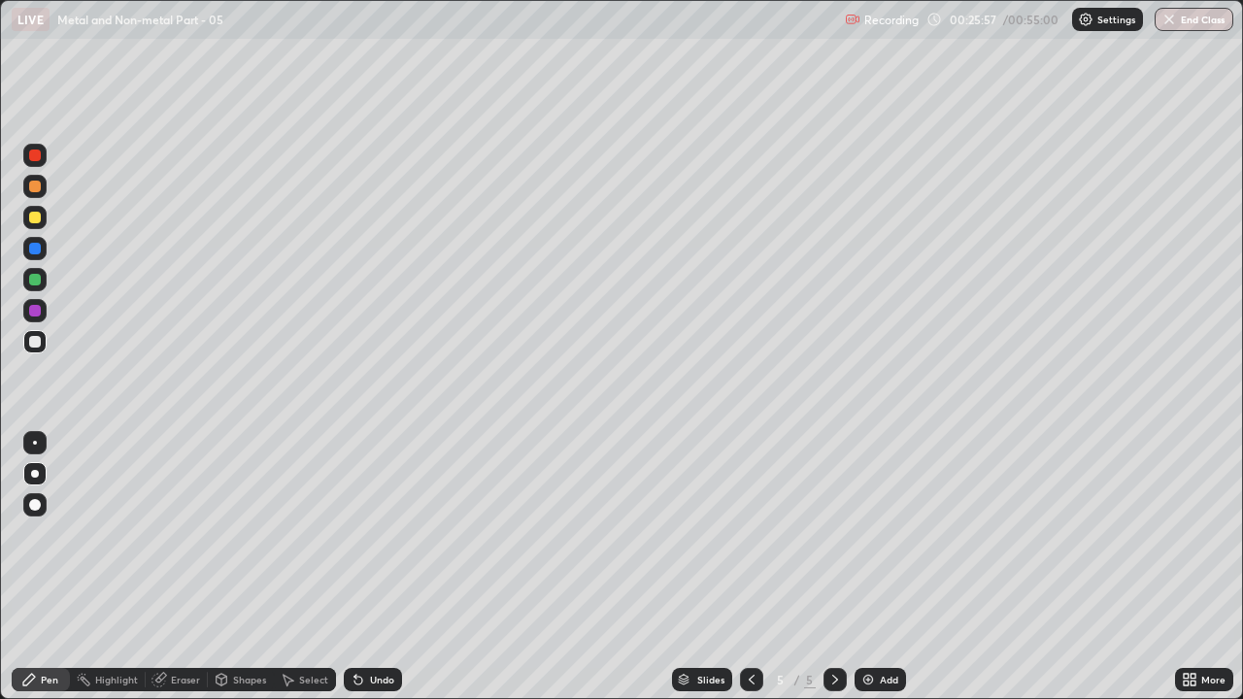
click at [359, 534] on icon at bounding box center [359, 680] width 16 height 16
click at [381, 534] on div "Undo" at bounding box center [382, 680] width 24 height 10
click at [356, 534] on icon at bounding box center [359, 681] width 8 height 8
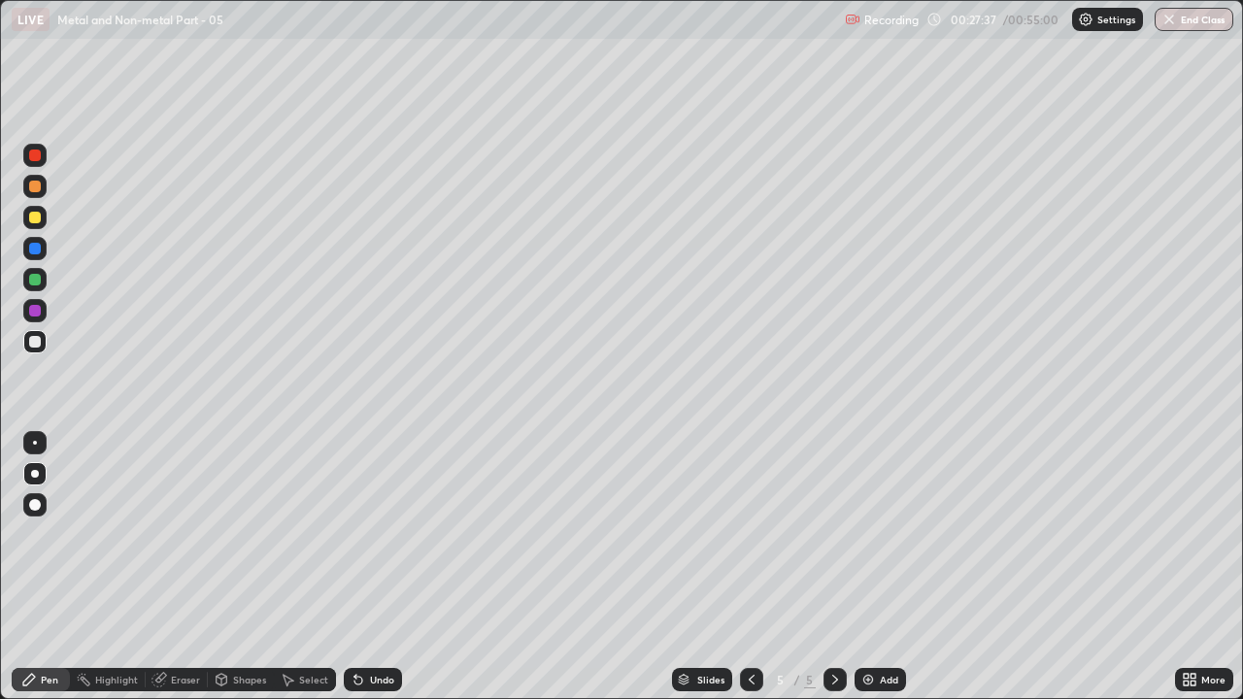
click at [362, 534] on icon at bounding box center [359, 680] width 16 height 16
click at [40, 221] on div at bounding box center [34, 217] width 23 height 23
click at [38, 282] on div at bounding box center [35, 280] width 12 height 12
click at [34, 350] on div at bounding box center [34, 341] width 23 height 23
click at [382, 534] on div "Undo" at bounding box center [382, 680] width 24 height 10
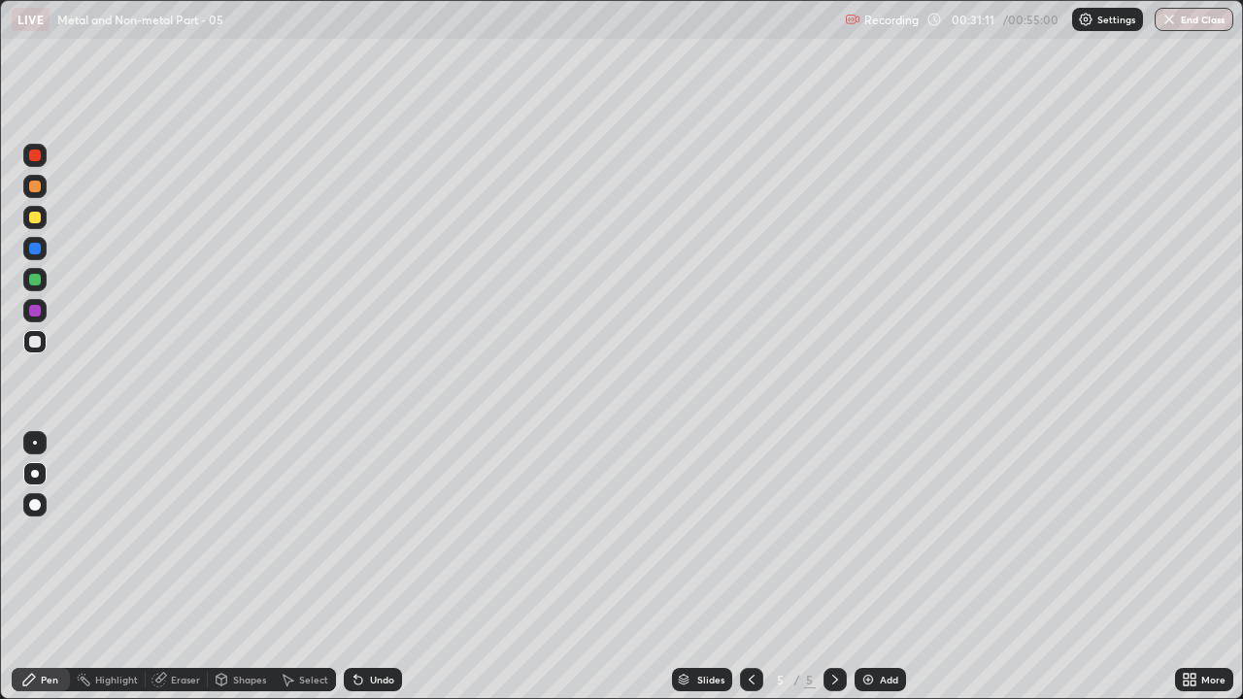
click at [381, 534] on div "Undo" at bounding box center [382, 680] width 24 height 10
click at [866, 534] on img at bounding box center [869, 680] width 16 height 16
click at [743, 534] on div at bounding box center [751, 679] width 23 height 23
click at [824, 534] on div at bounding box center [835, 679] width 23 height 23
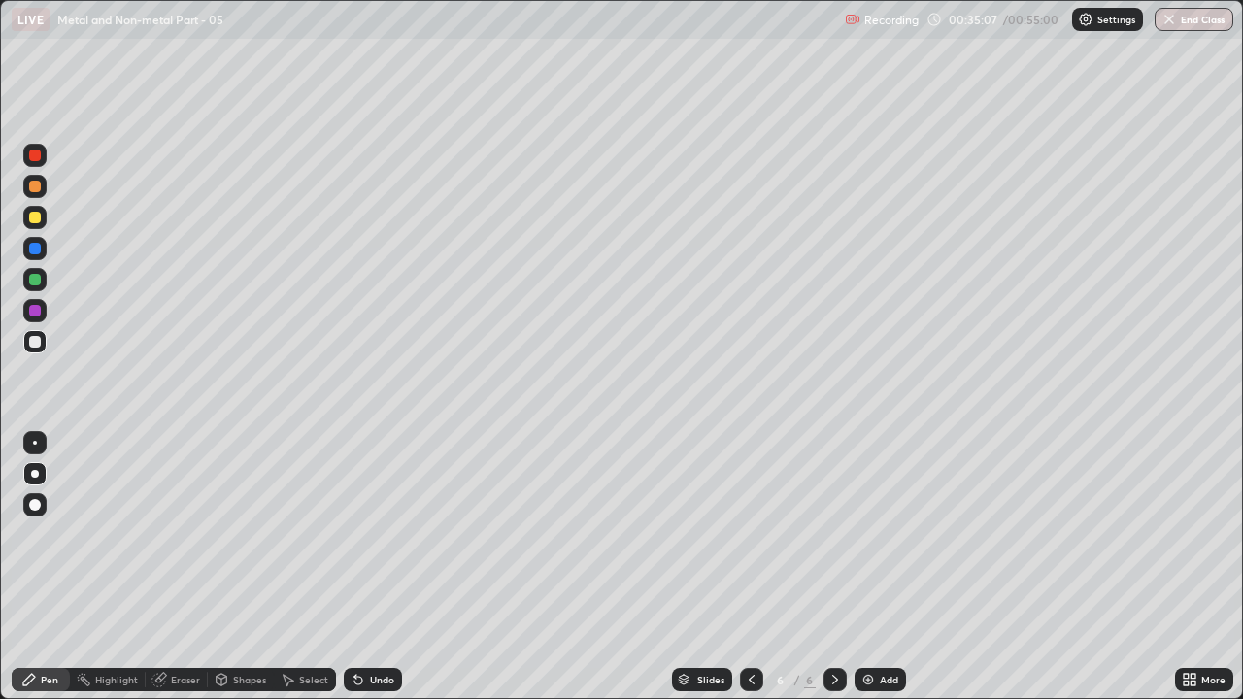
click at [39, 282] on div at bounding box center [35, 280] width 12 height 12
click at [356, 534] on icon at bounding box center [359, 681] width 8 height 8
click at [365, 534] on div "Undo" at bounding box center [373, 679] width 58 height 23
click at [370, 534] on div "Undo" at bounding box center [382, 680] width 24 height 10
click at [42, 348] on div at bounding box center [34, 341] width 23 height 23
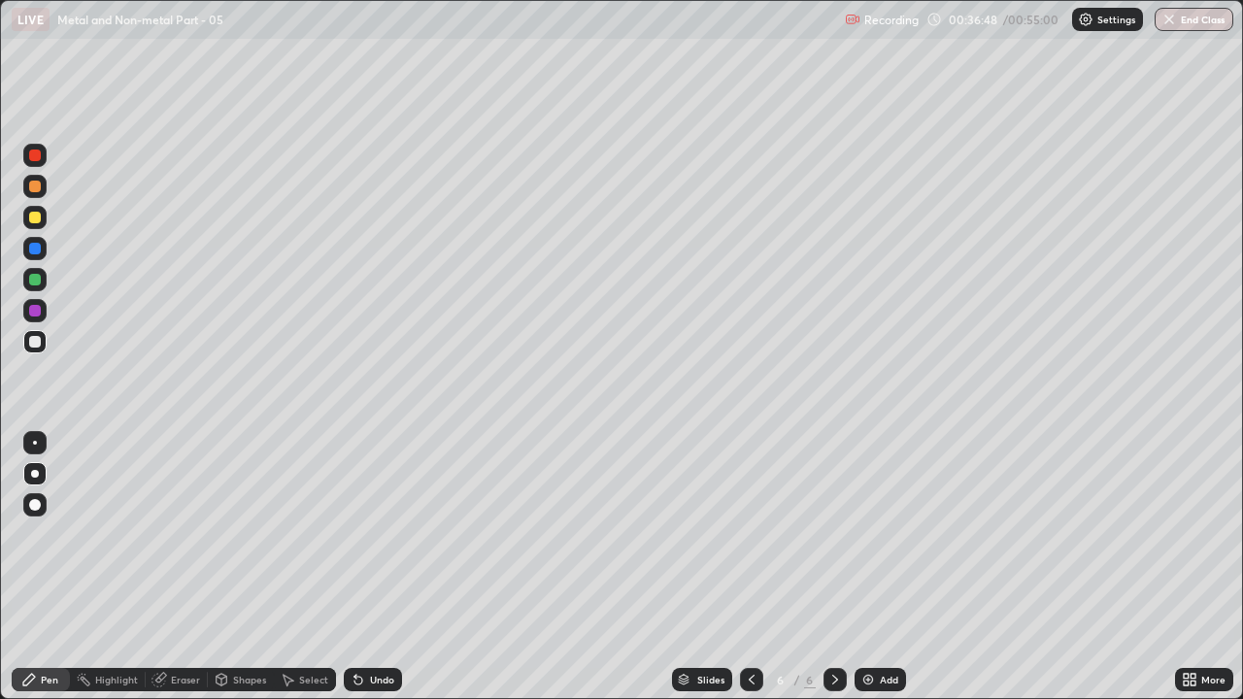
click at [380, 534] on div "Undo" at bounding box center [382, 680] width 24 height 10
click at [366, 534] on div "Undo" at bounding box center [373, 679] width 58 height 23
click at [164, 534] on icon at bounding box center [160, 680] width 16 height 16
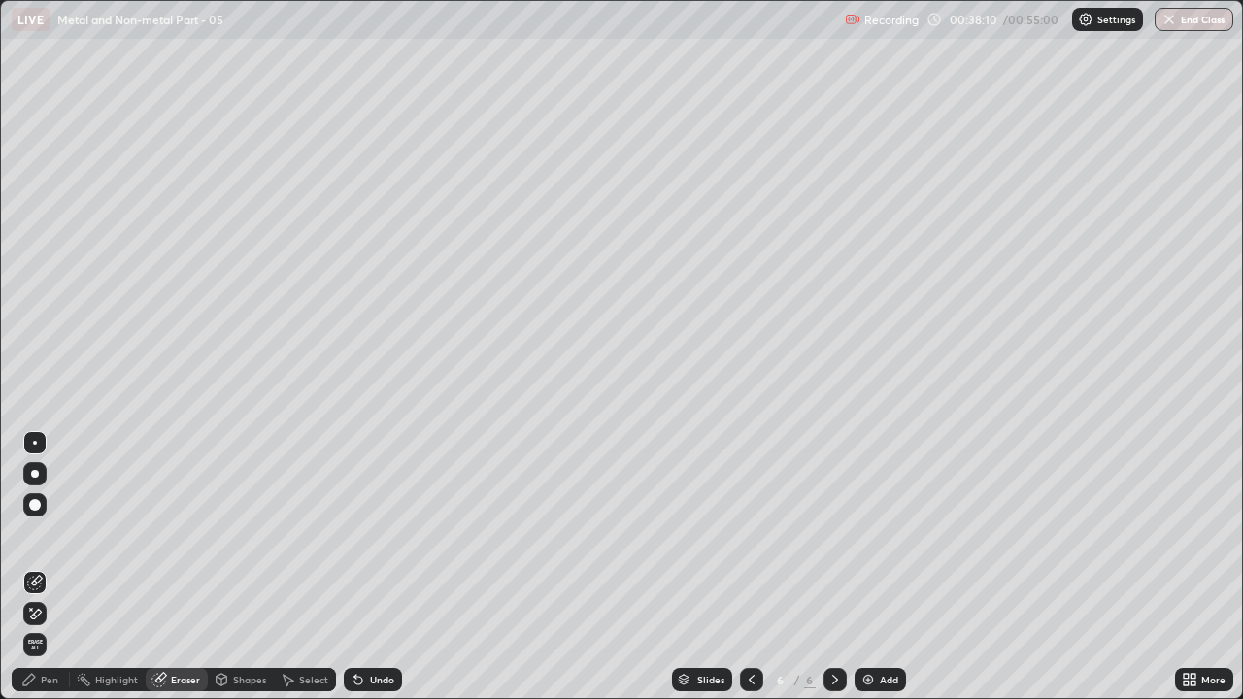
click at [50, 534] on div "Pen" at bounding box center [49, 680] width 17 height 10
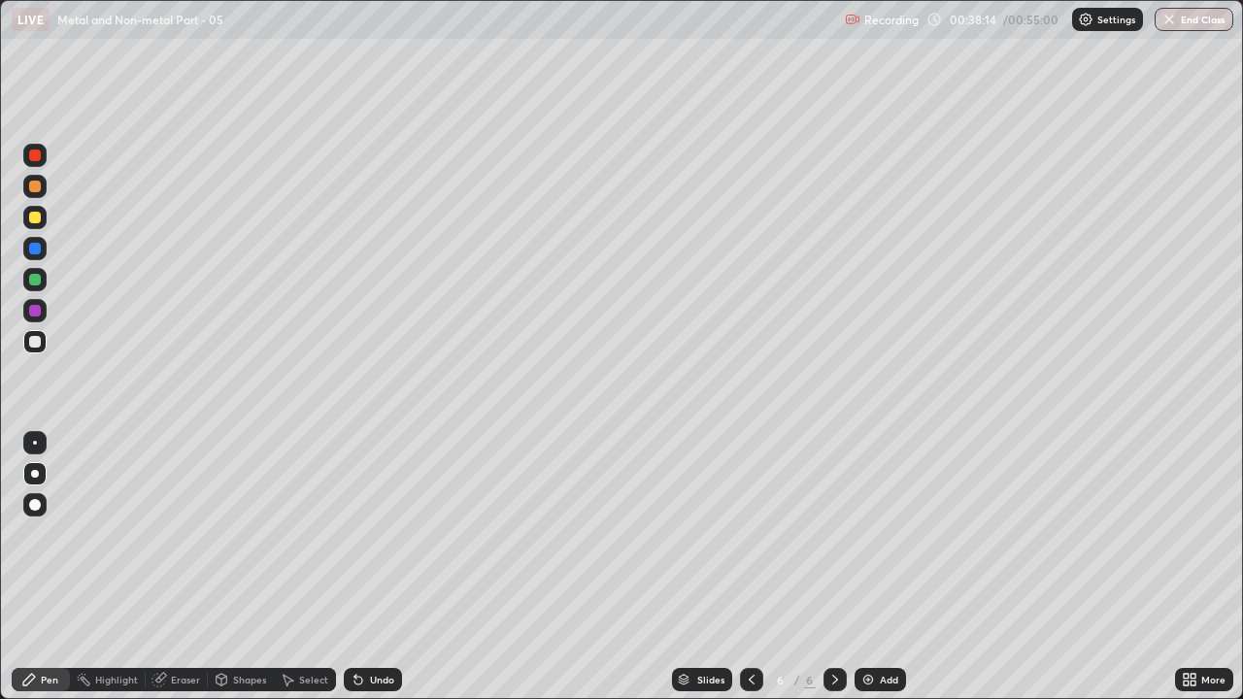
click at [44, 314] on div at bounding box center [34, 310] width 23 height 23
click at [397, 534] on div "Undo" at bounding box center [373, 679] width 58 height 23
click at [398, 534] on div "Undo" at bounding box center [373, 679] width 58 height 23
click at [393, 534] on div "Undo" at bounding box center [373, 679] width 58 height 23
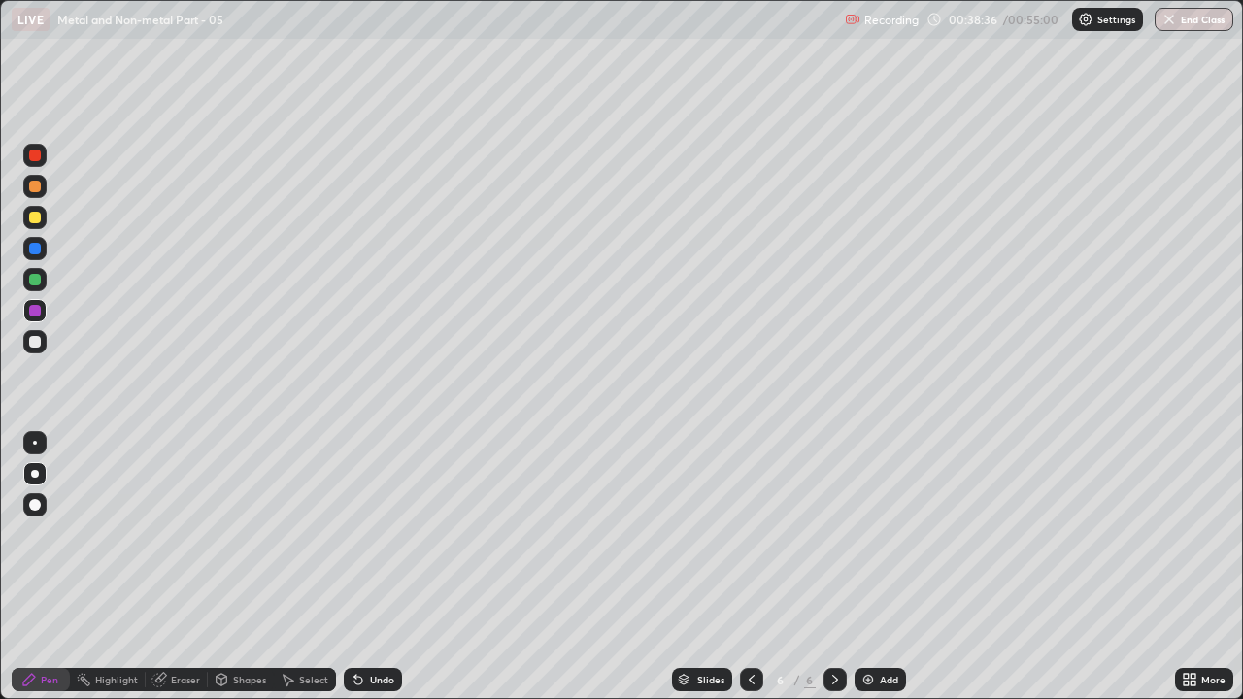
click at [393, 534] on div "Undo" at bounding box center [373, 679] width 58 height 23
click at [866, 534] on img at bounding box center [869, 680] width 16 height 16
click at [42, 340] on div at bounding box center [34, 341] width 23 height 23
click at [43, 281] on div at bounding box center [34, 279] width 23 height 23
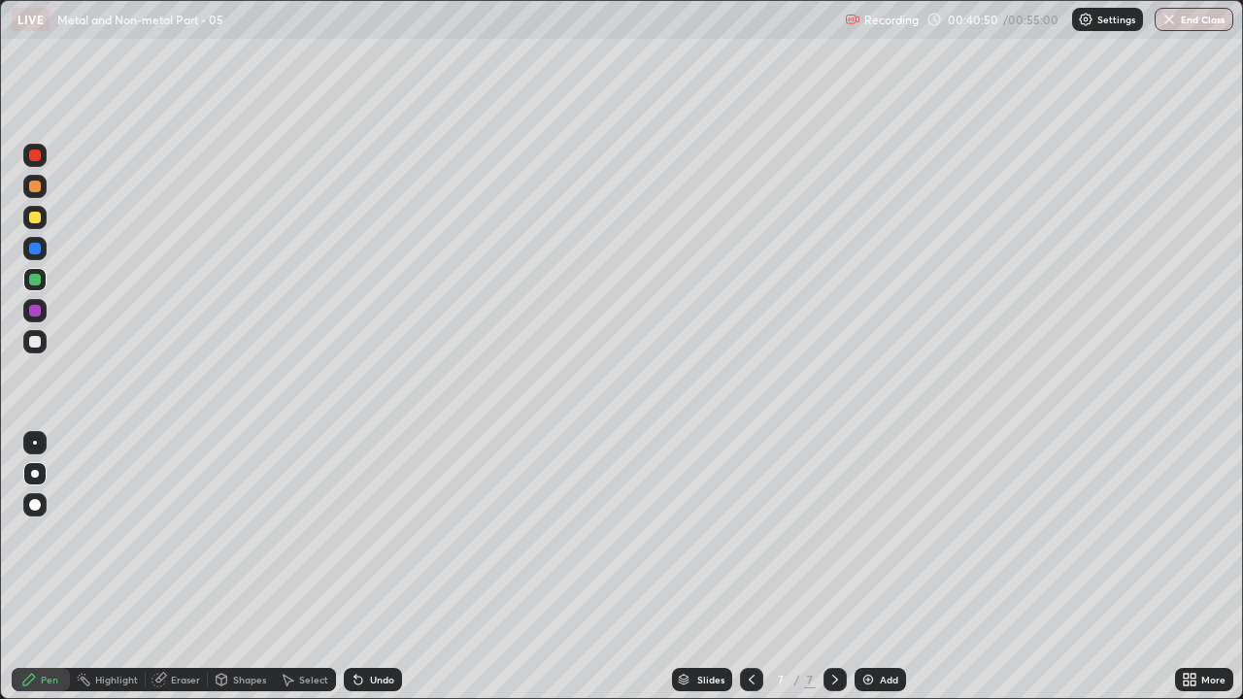
click at [38, 219] on div at bounding box center [35, 218] width 12 height 12
click at [35, 346] on div at bounding box center [35, 342] width 12 height 12
click at [39, 276] on div at bounding box center [35, 280] width 12 height 12
click at [39, 252] on div at bounding box center [35, 249] width 12 height 12
click at [35, 347] on div at bounding box center [35, 342] width 12 height 12
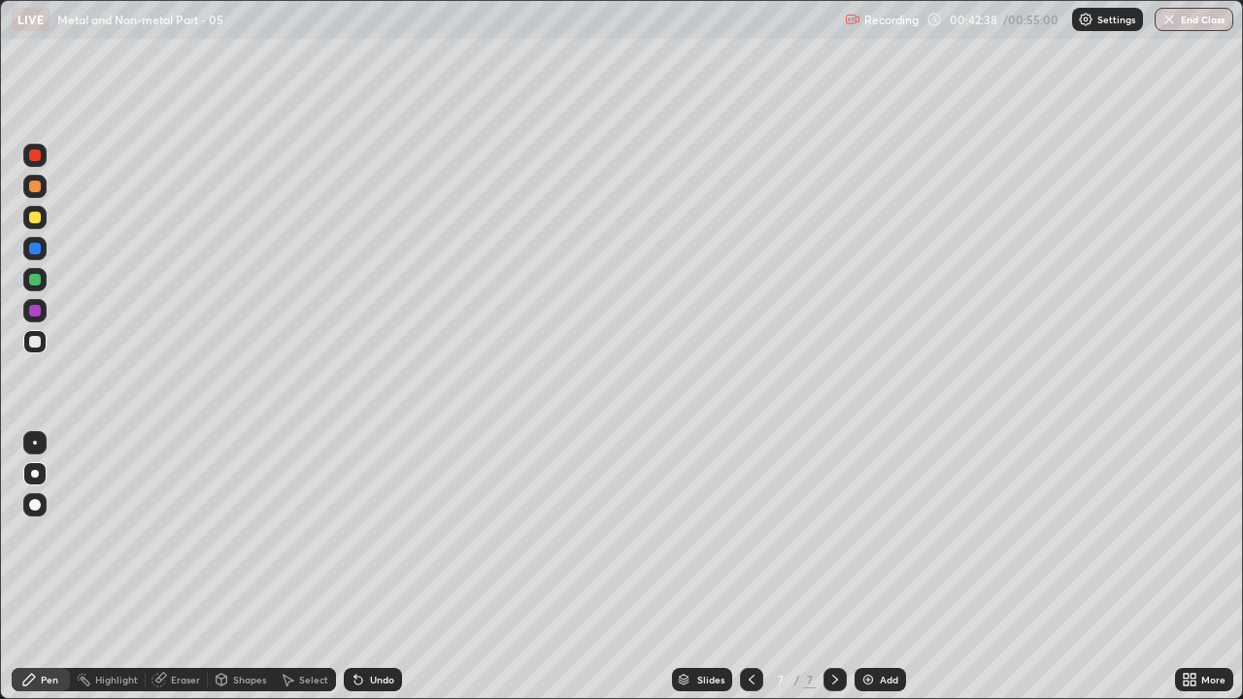
click at [380, 534] on div "Undo" at bounding box center [382, 680] width 24 height 10
click at [378, 534] on div "Undo" at bounding box center [382, 680] width 24 height 10
click at [374, 534] on div "Undo" at bounding box center [382, 680] width 24 height 10
click at [374, 534] on div "Undo" at bounding box center [373, 679] width 58 height 23
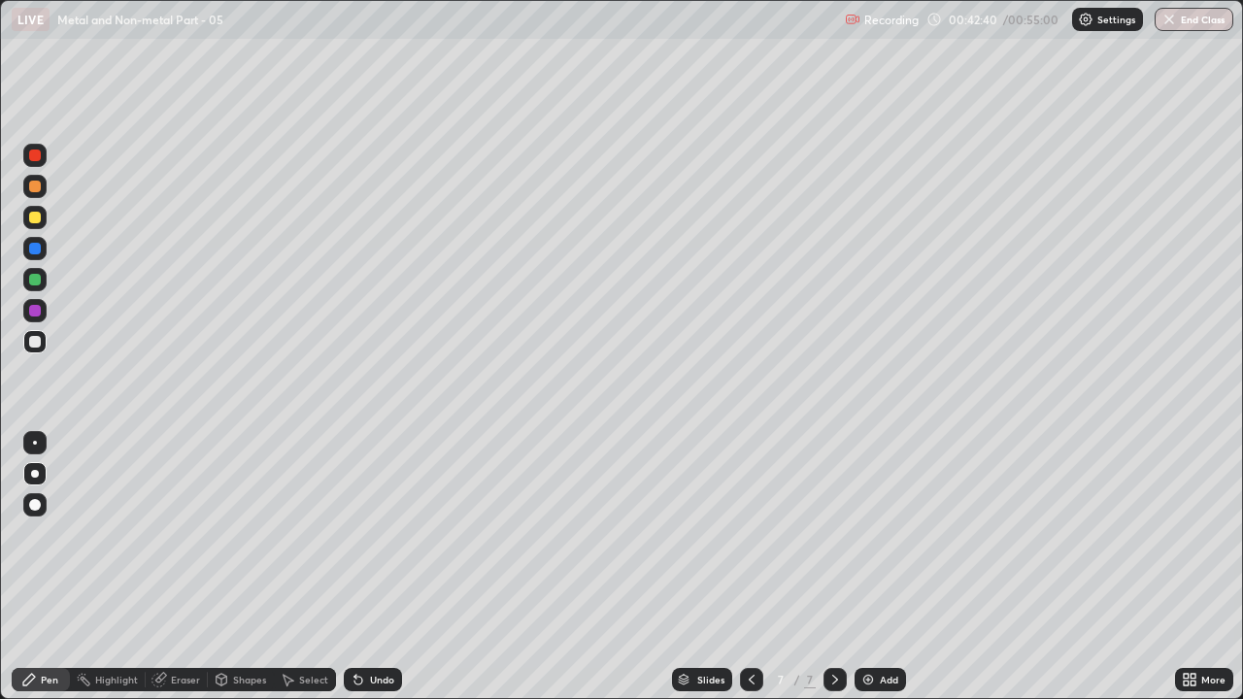
click at [370, 534] on div "Undo" at bounding box center [382, 680] width 24 height 10
click at [381, 534] on div "Undo" at bounding box center [382, 680] width 24 height 10
click at [376, 534] on div "Undo" at bounding box center [382, 680] width 24 height 10
click at [366, 534] on div "Undo" at bounding box center [373, 679] width 58 height 23
click at [356, 534] on icon at bounding box center [359, 681] width 8 height 8
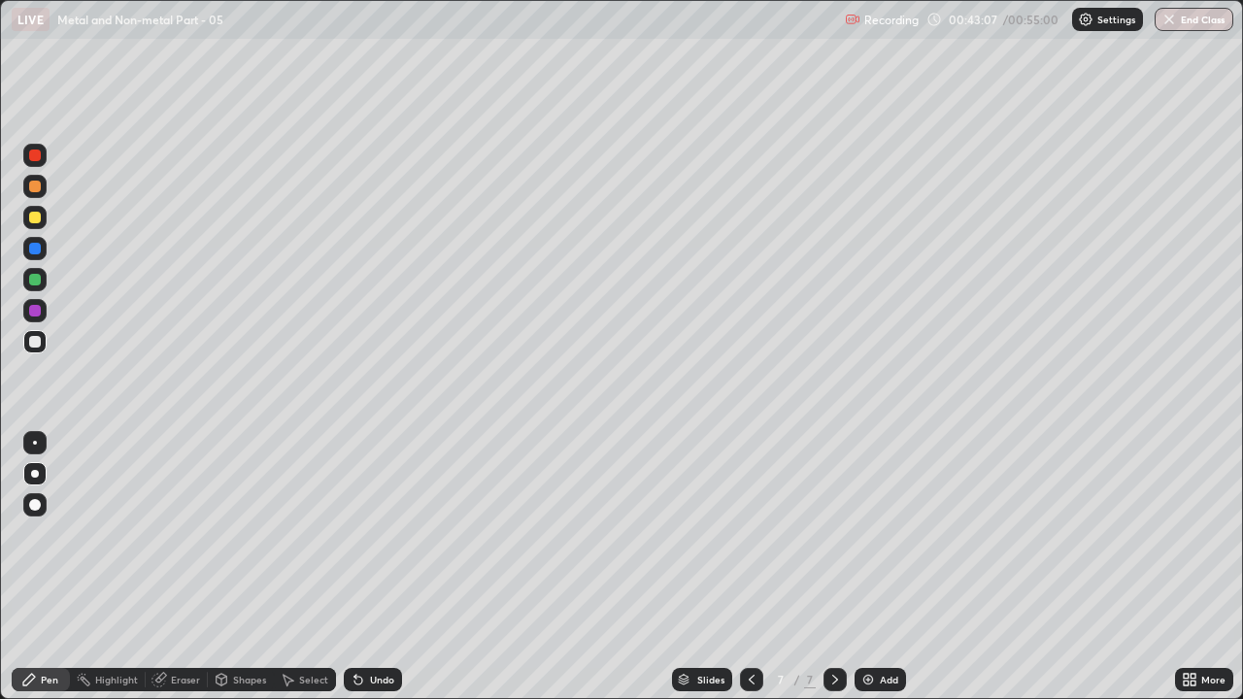
click at [363, 534] on div "Undo" at bounding box center [373, 679] width 58 height 23
click at [372, 534] on div "Undo" at bounding box center [373, 679] width 58 height 23
click at [39, 308] on div at bounding box center [35, 311] width 12 height 12
click at [189, 534] on div "Eraser" at bounding box center [185, 680] width 29 height 10
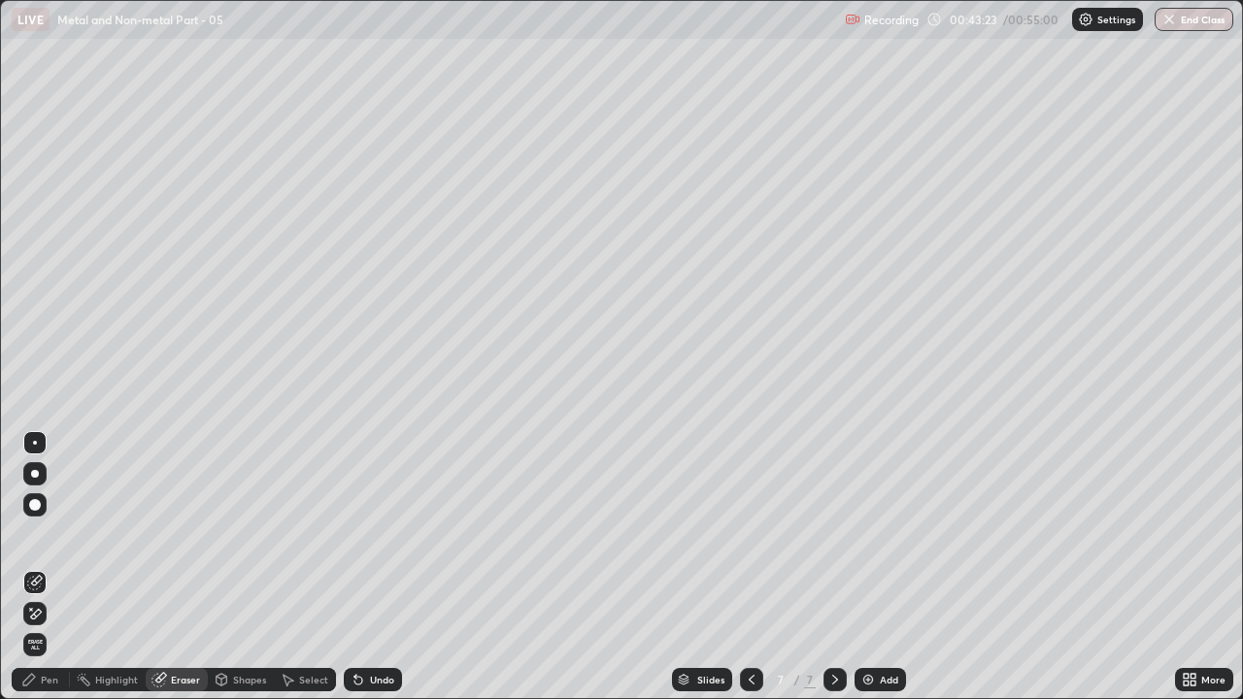
click at [56, 534] on div "Pen" at bounding box center [49, 680] width 17 height 10
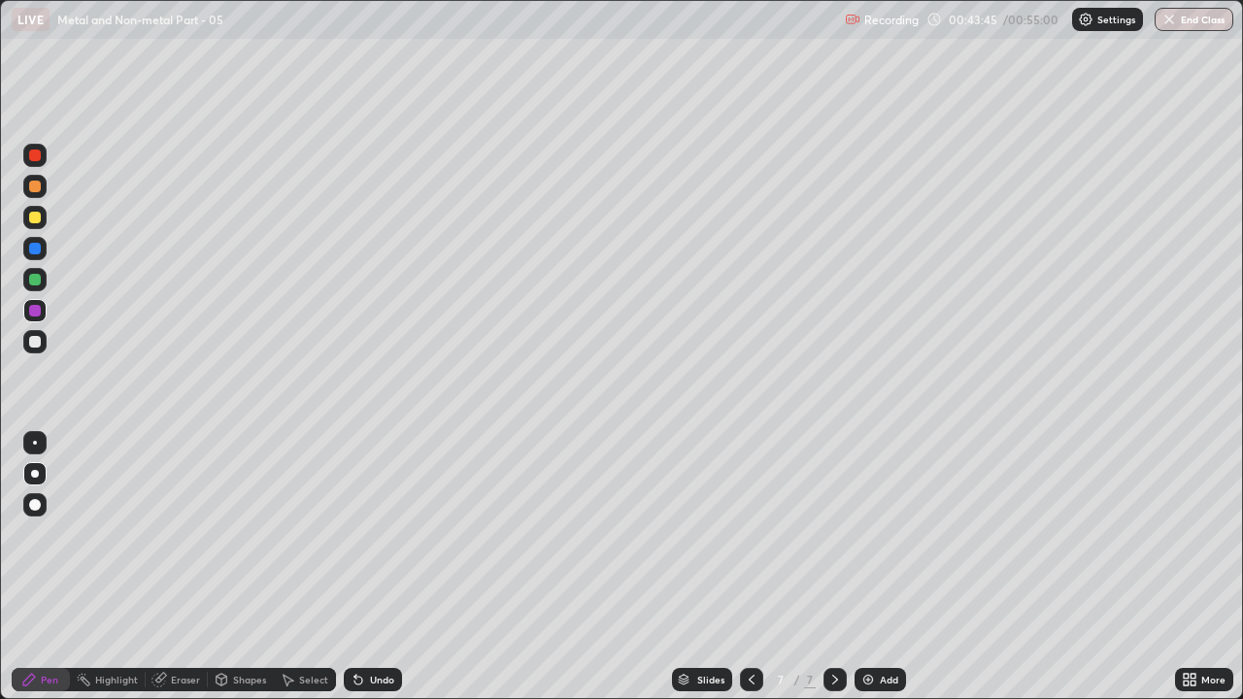
click at [369, 534] on div "Undo" at bounding box center [373, 679] width 58 height 23
click at [363, 534] on icon at bounding box center [359, 680] width 16 height 16
click at [360, 534] on icon at bounding box center [359, 680] width 16 height 16
click at [45, 348] on div at bounding box center [34, 341] width 23 height 23
click at [1210, 18] on button "End Class" at bounding box center [1194, 19] width 79 height 23
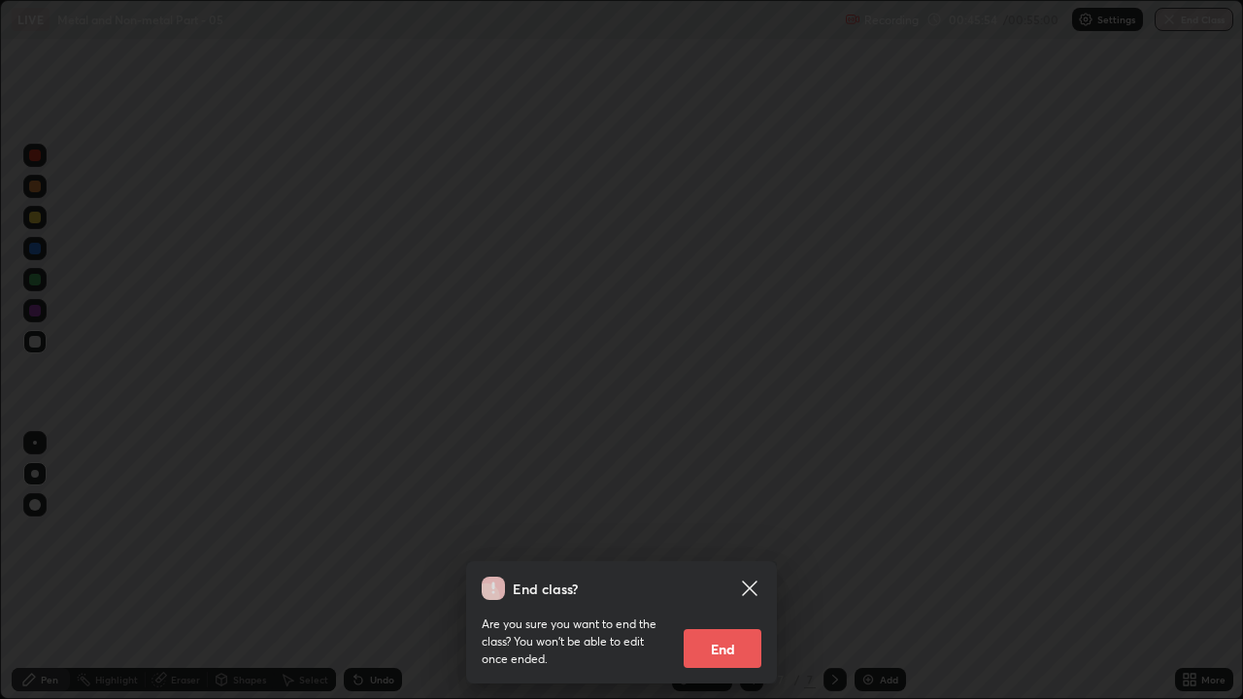
click at [737, 534] on button "End" at bounding box center [723, 648] width 78 height 39
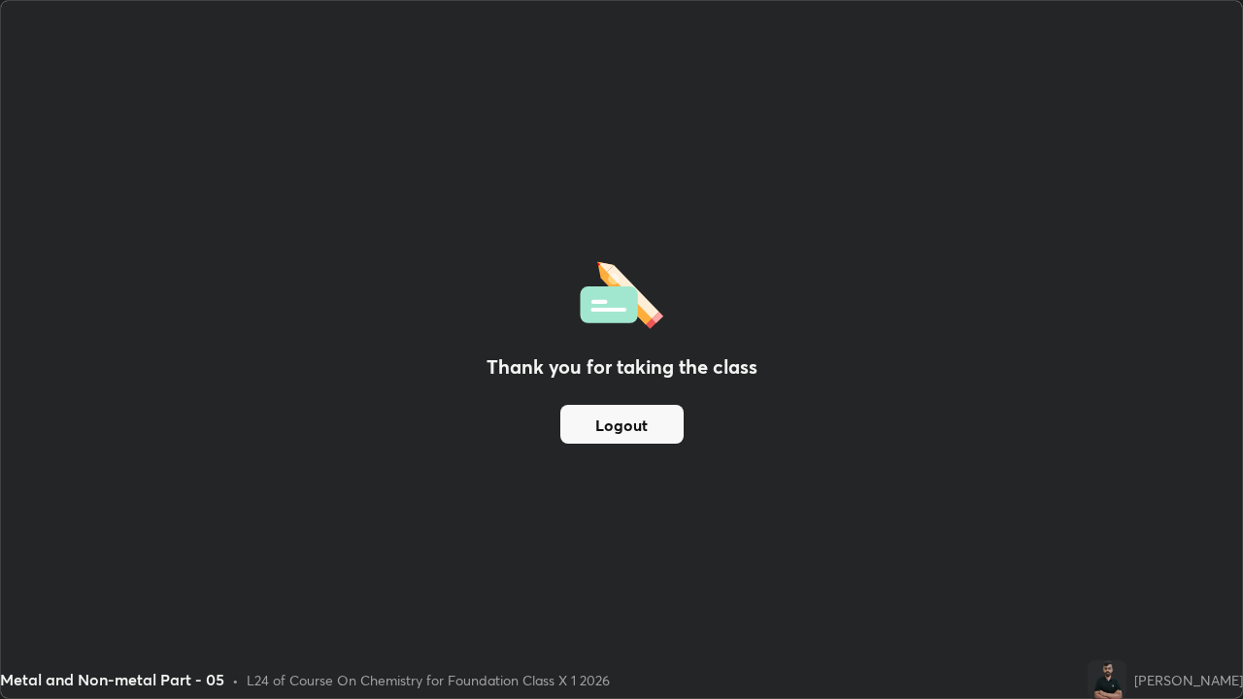
click at [628, 435] on button "Logout" at bounding box center [622, 424] width 123 height 39
